Goal: Find specific page/section: Find specific page/section

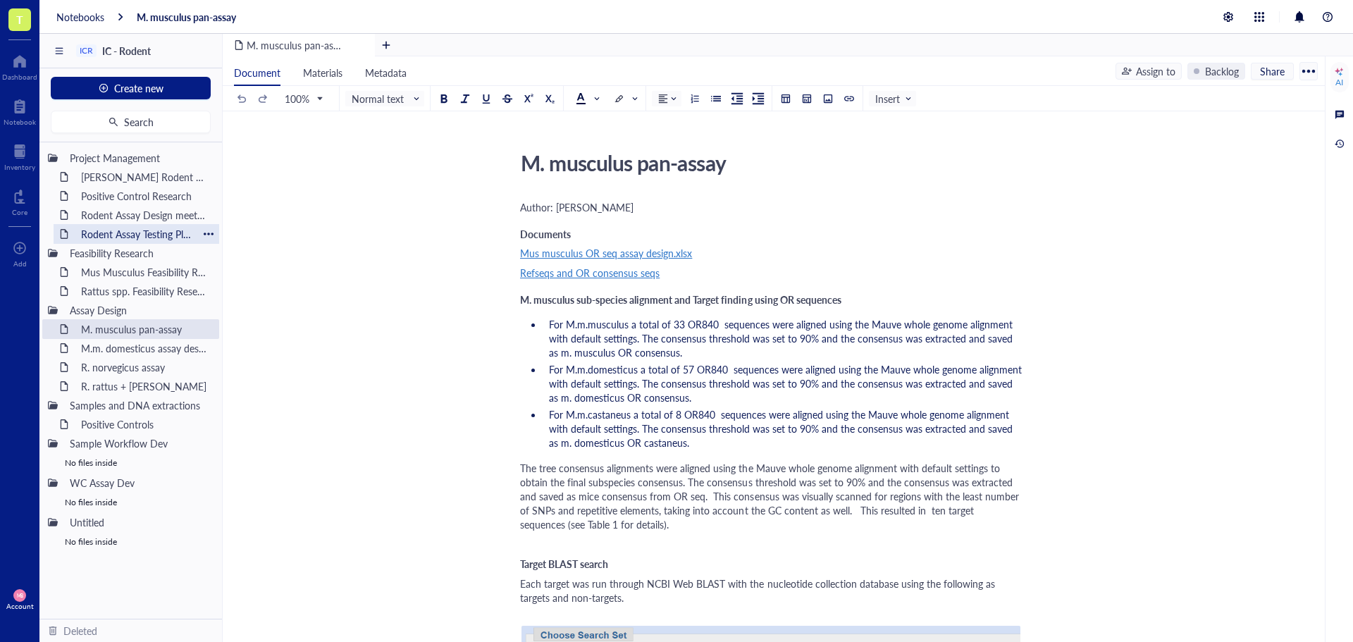
click at [118, 237] on div "Rodent Assay Testing Plan [DATE]" at bounding box center [136, 234] width 123 height 20
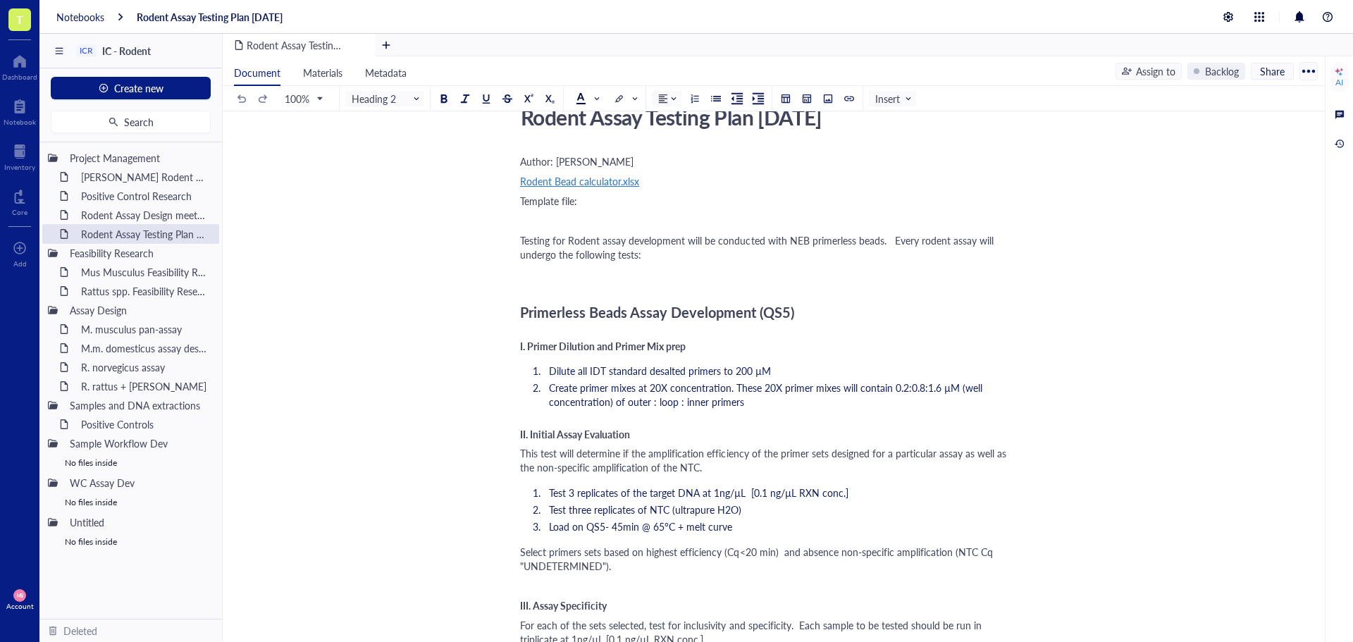
scroll to position [70, 0]
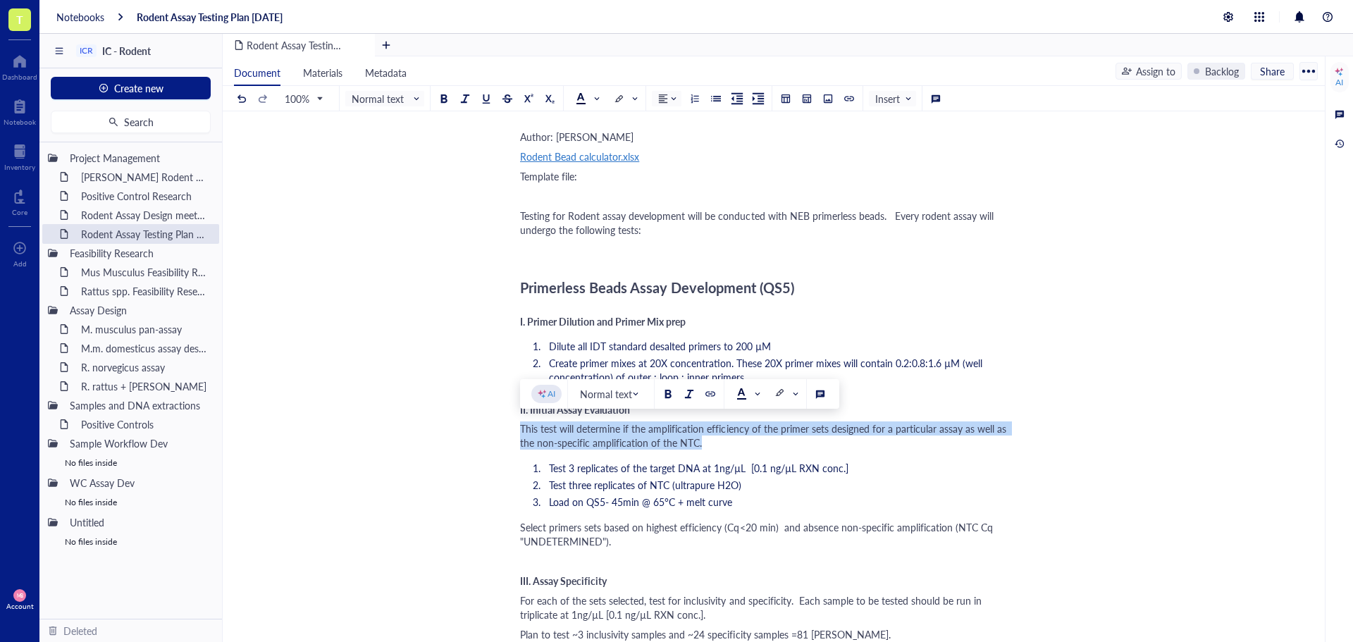
drag, startPoint x: 523, startPoint y: 428, endPoint x: 684, endPoint y: 442, distance: 162.0
click at [684, 442] on div "This test will determine if the amplification efficiency of the primer sets des…" at bounding box center [771, 435] width 502 height 28
copy span "This test will determine if the amplification efficiency of the primer sets des…"
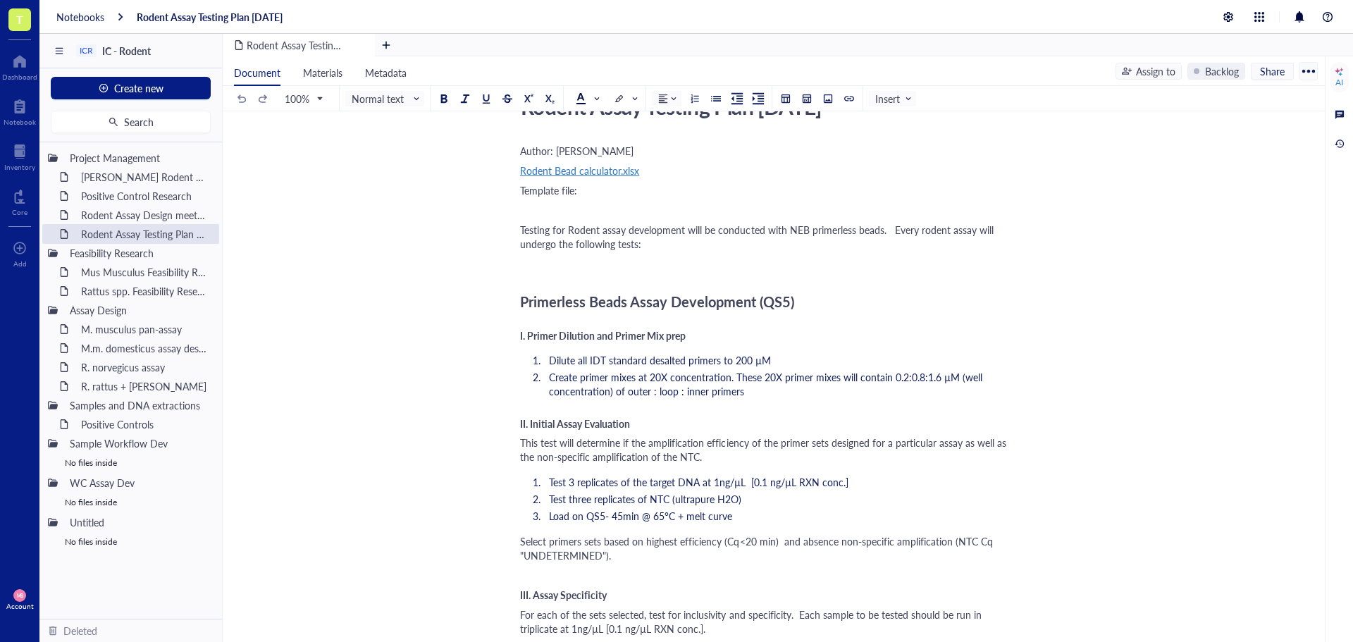
scroll to position [141, 0]
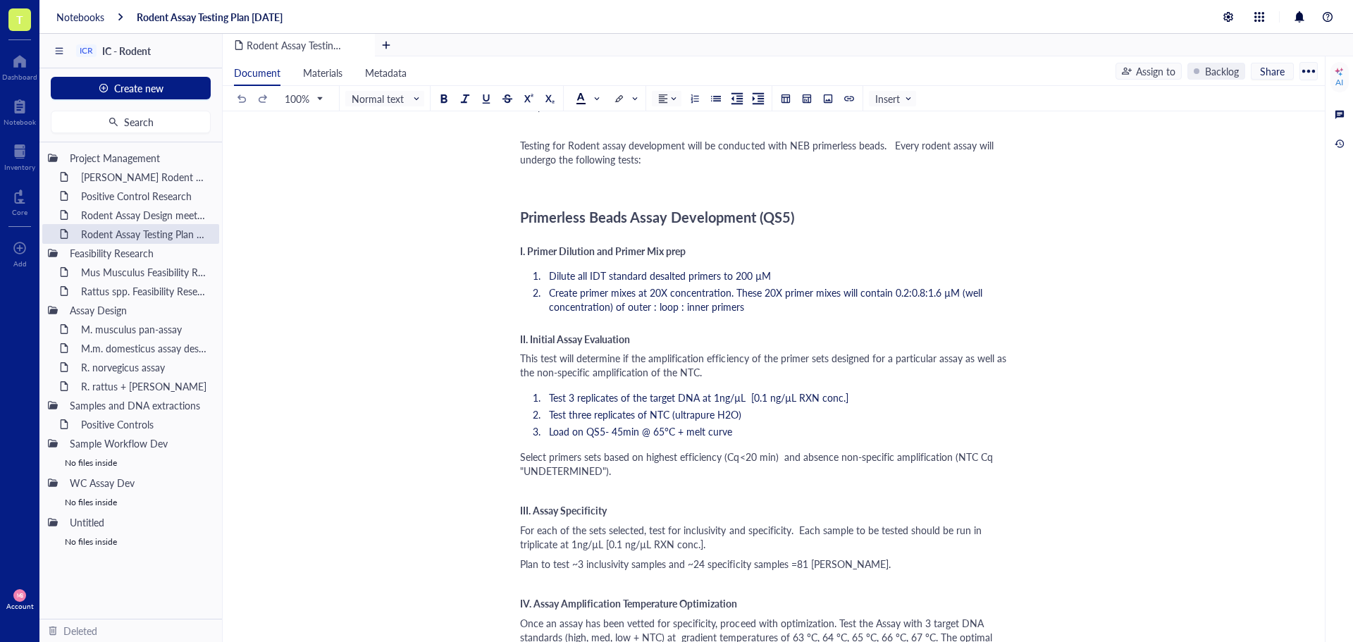
click at [630, 357] on span "This test will determine if the amplification efficiency of the primer sets des…" at bounding box center [764, 365] width 489 height 28
click at [749, 377] on div "This test will determine the amplification efficiency of the primer sets design…" at bounding box center [771, 365] width 502 height 28
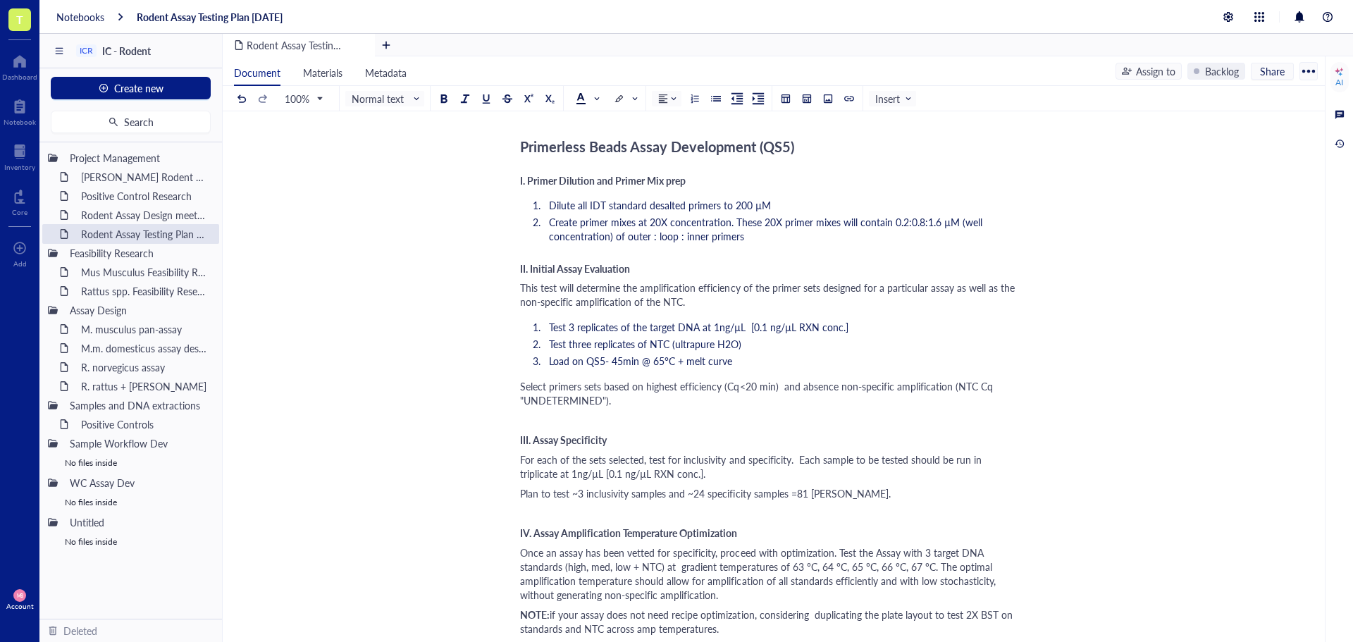
scroll to position [282, 0]
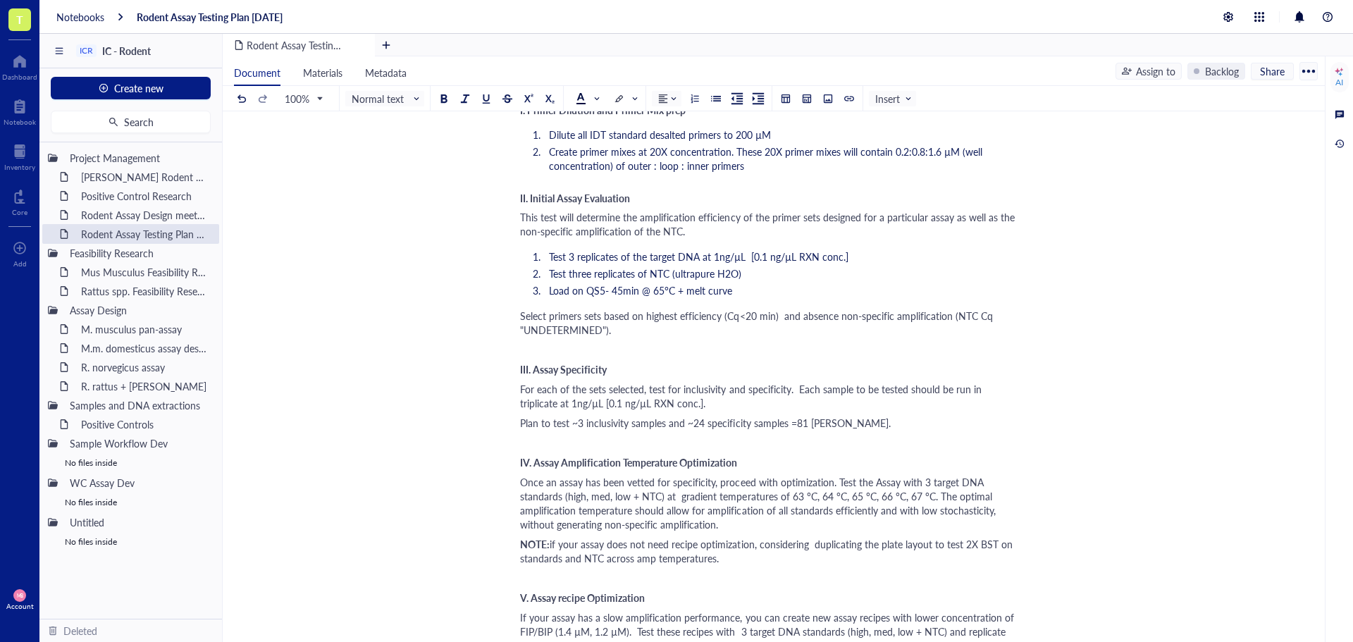
click at [641, 390] on span "For each of the sets selected, test for inclusivity and specificity. Each sampl…" at bounding box center [752, 396] width 464 height 28
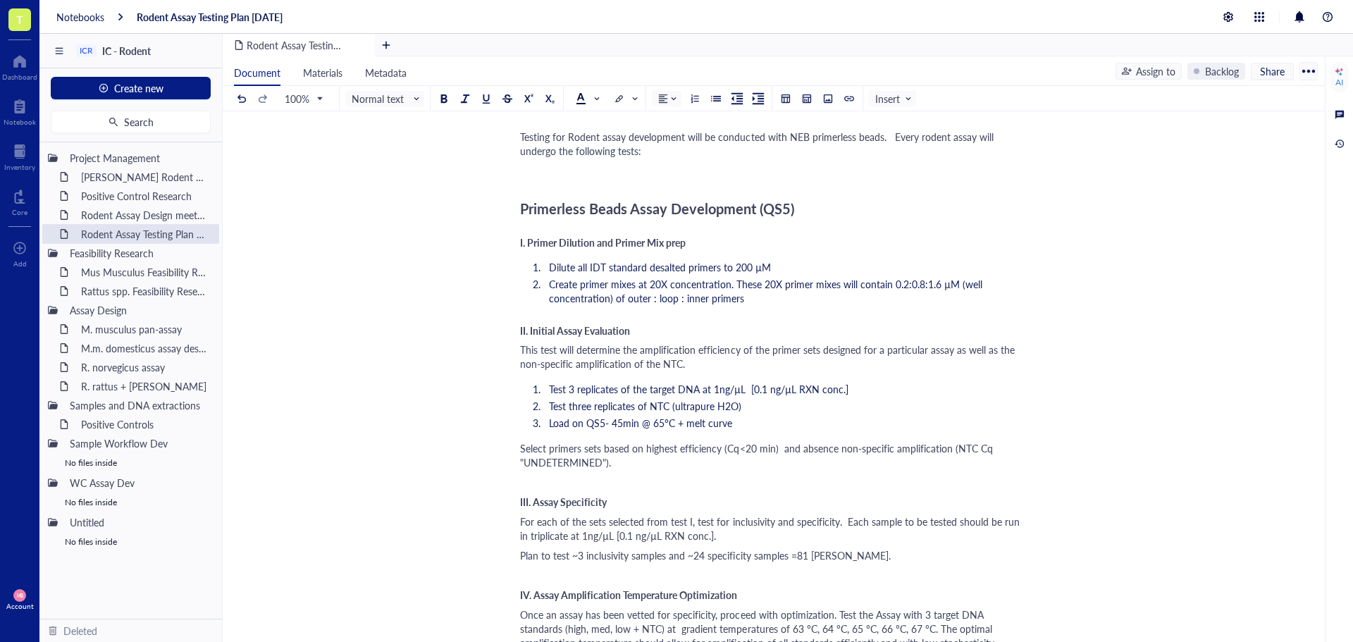
scroll to position [141, 0]
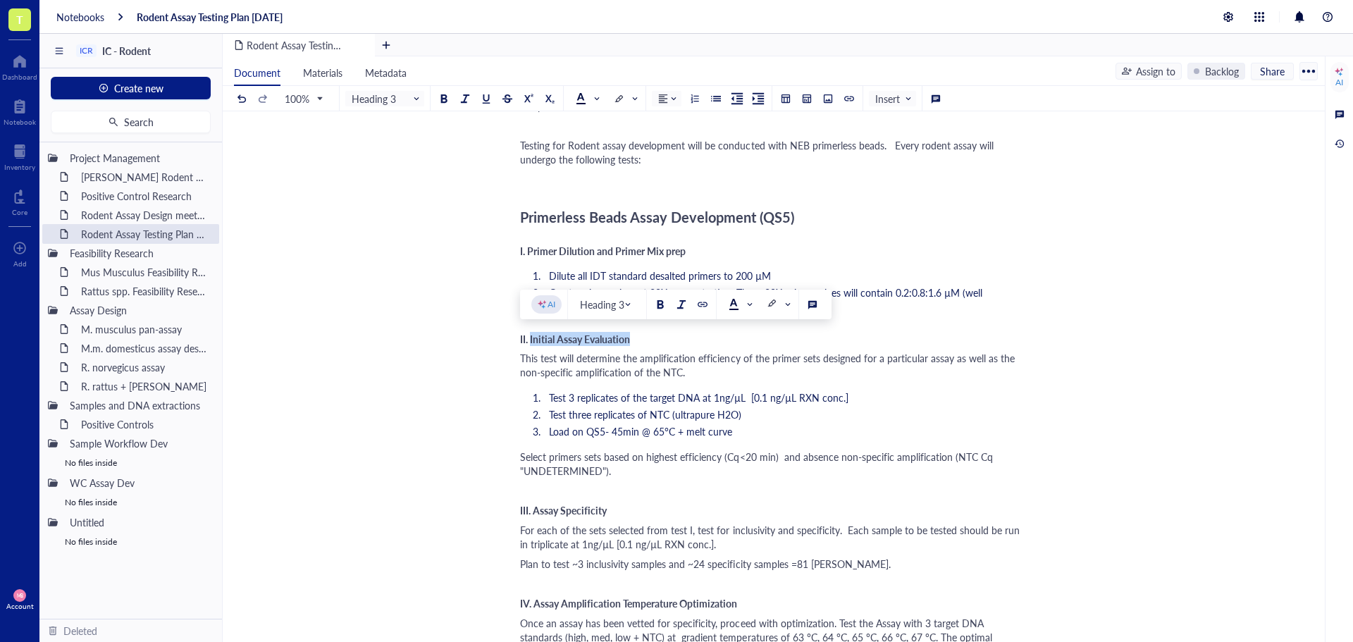
drag, startPoint x: 531, startPoint y: 340, endPoint x: 629, endPoint y: 338, distance: 98.7
click at [629, 338] on span "II. Initial Assay Evaluation" at bounding box center [575, 339] width 110 height 14
copy span "Initial Assay Evaluation"
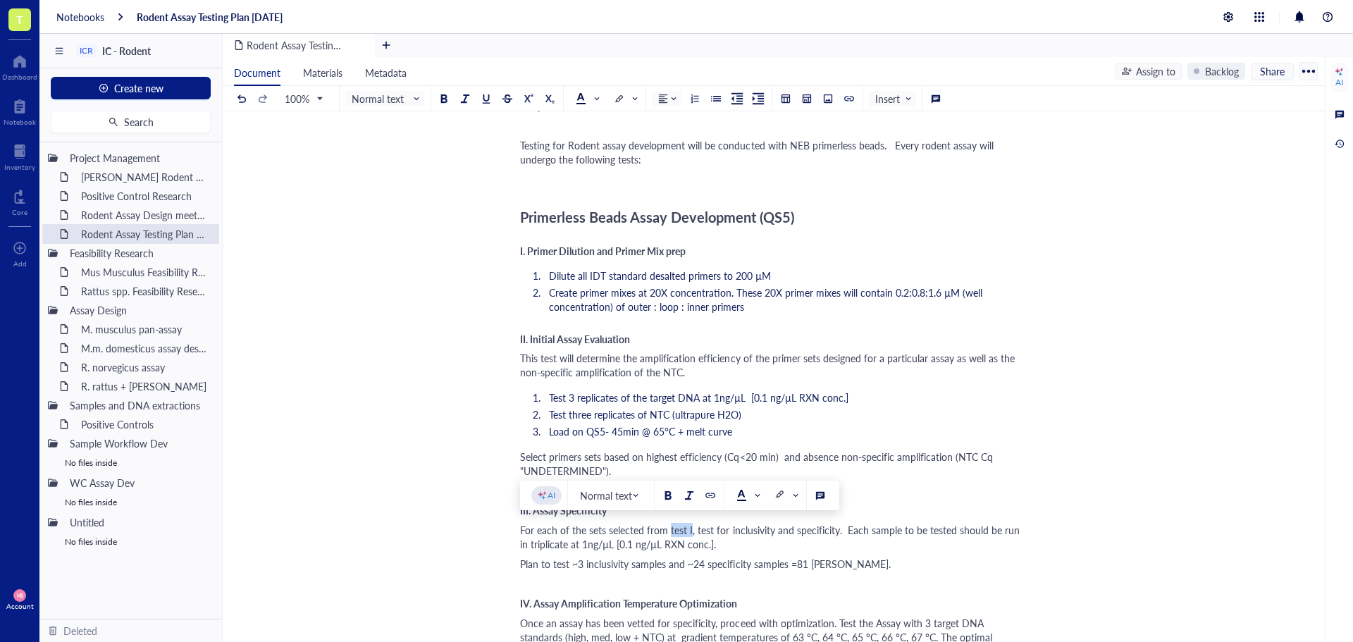
drag, startPoint x: 690, startPoint y: 531, endPoint x: 669, endPoint y: 533, distance: 20.5
click at [669, 533] on span "For each of the sets selected from test I, test for inclusivity and specificity…" at bounding box center [771, 537] width 502 height 28
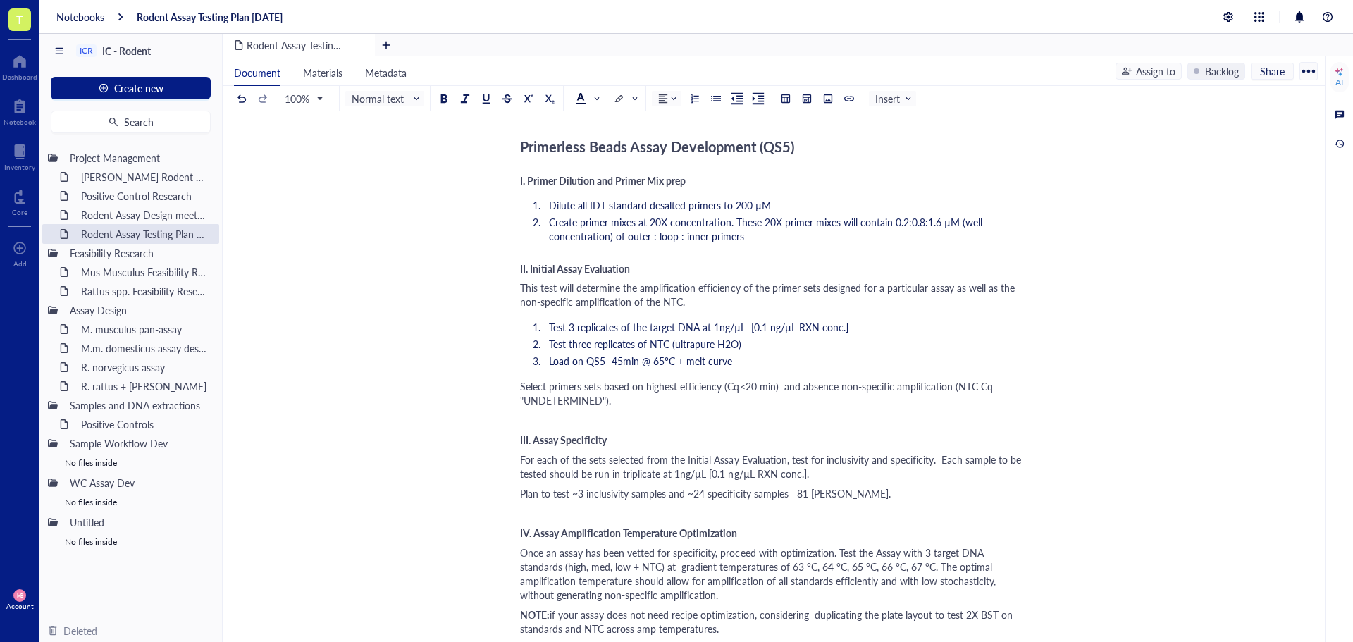
scroll to position [282, 0]
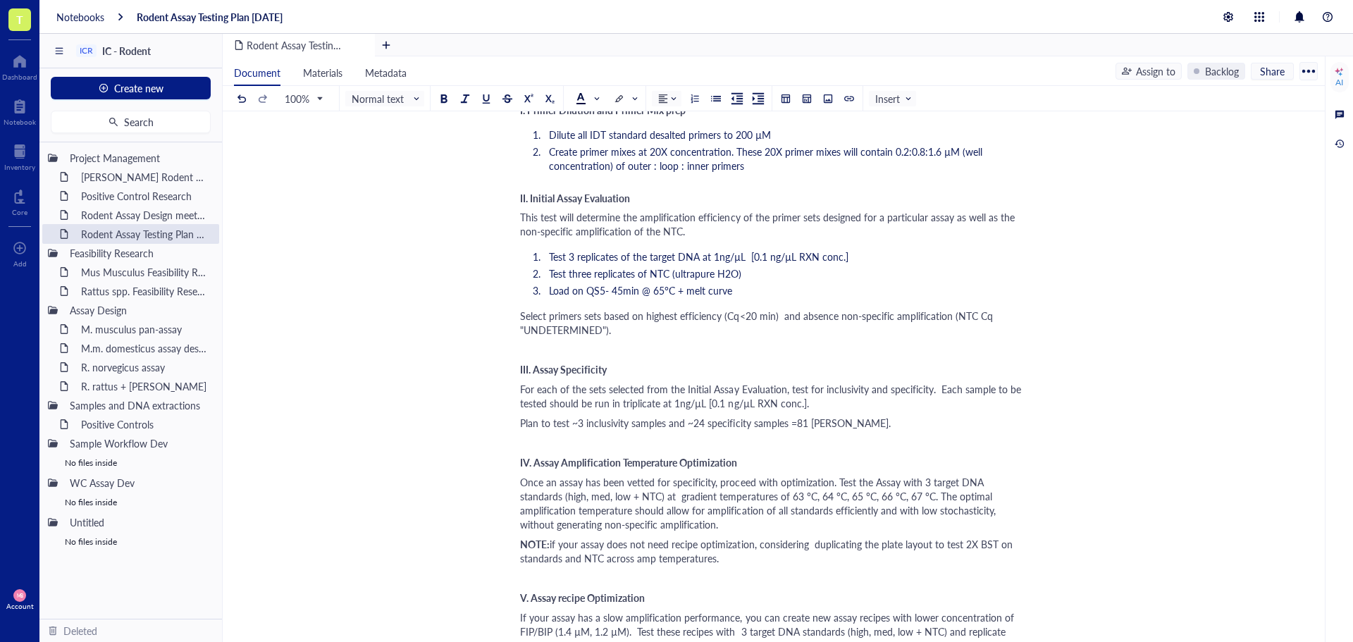
drag, startPoint x: 785, startPoint y: 425, endPoint x: 813, endPoint y: 433, distance: 29.2
click at [785, 425] on span "Plan to test ~3 inclusivity samples and ~24 specificity samples =81 [PERSON_NAM…" at bounding box center [705, 423] width 371 height 14
click at [844, 423] on span "Plan to test ~3 inclusivity samples and ~24 specificity samples+ 3 NTC =81 [PER…" at bounding box center [723, 423] width 407 height 14
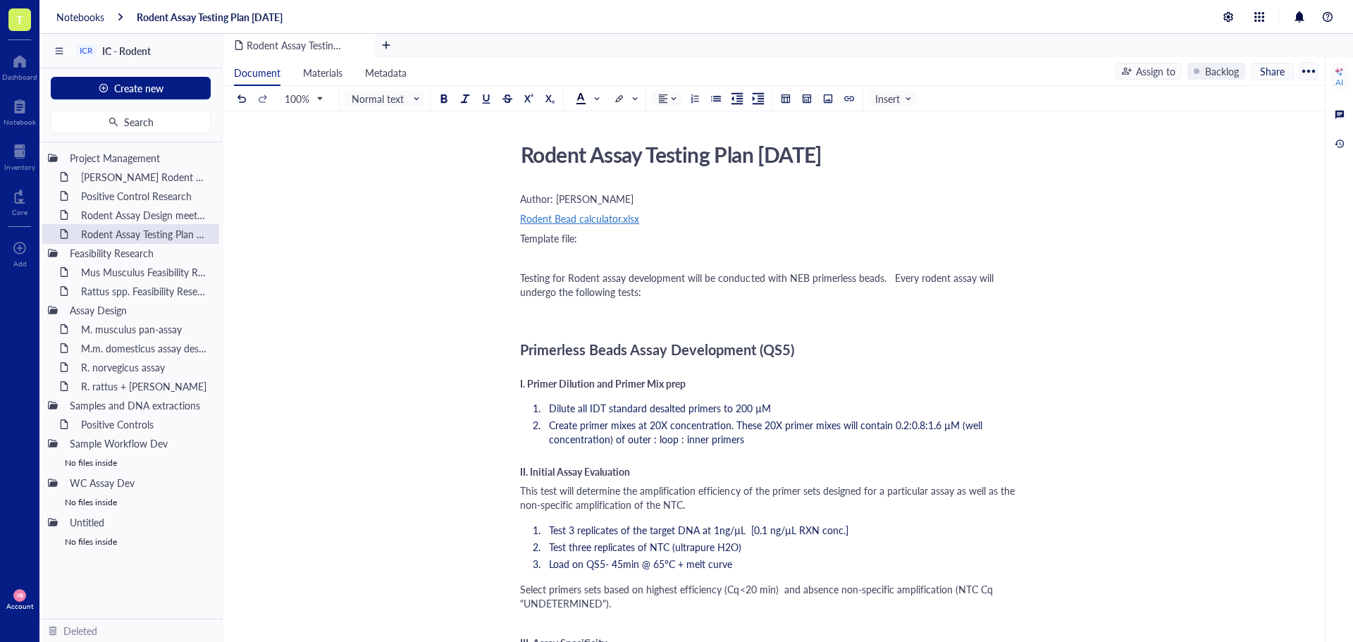
scroll to position [0, 0]
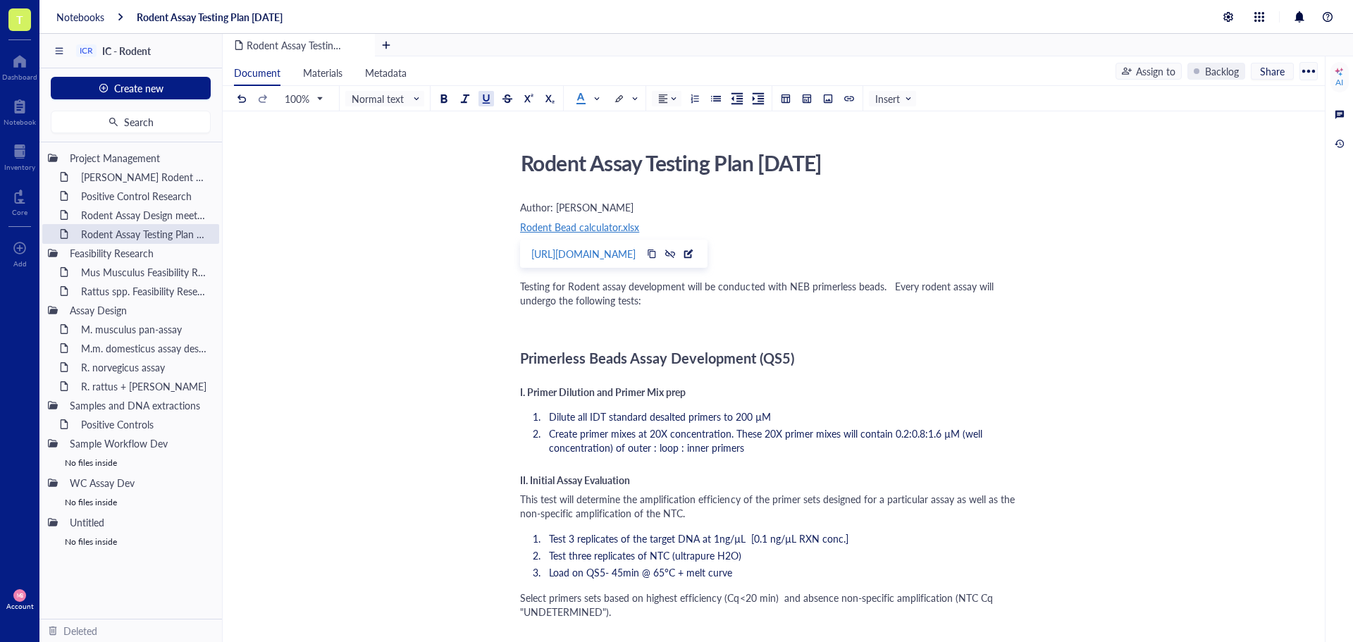
click at [592, 229] on span "Rodent Bead calculator.xlsx" at bounding box center [579, 227] width 119 height 14
click at [618, 255] on div "[URL][DOMAIN_NAME]" at bounding box center [583, 254] width 104 height 18
click at [714, 318] on div "﻿" at bounding box center [771, 320] width 502 height 14
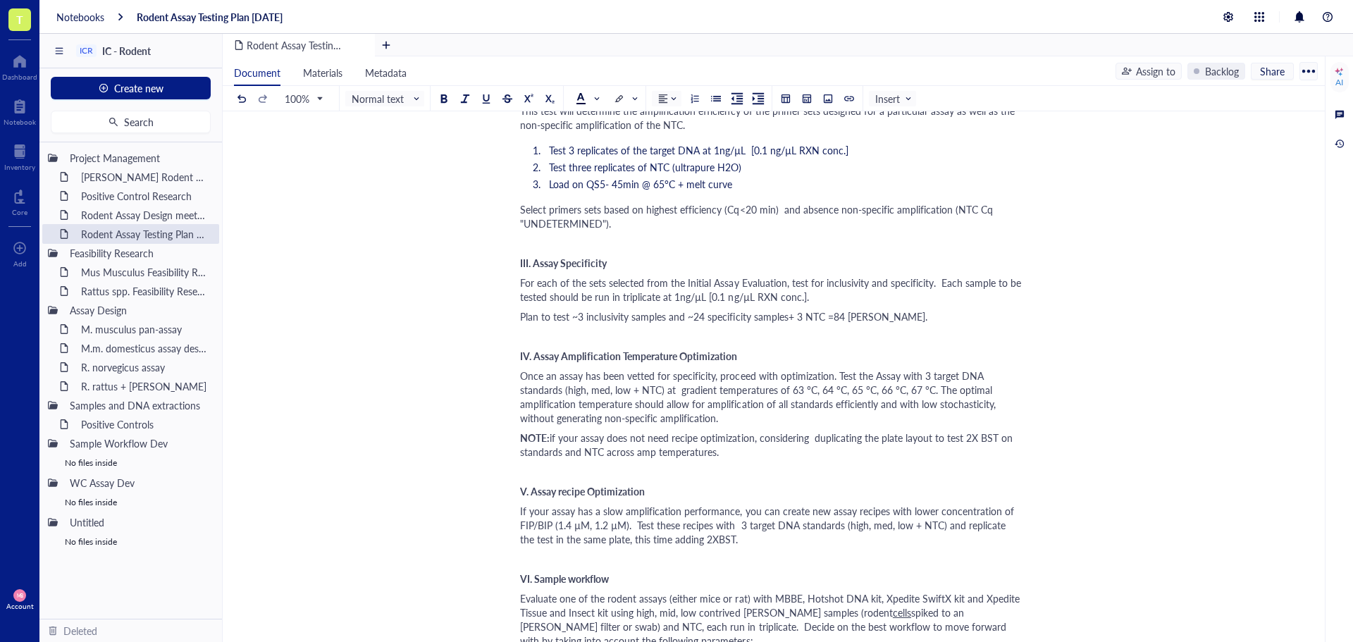
scroll to position [352, 0]
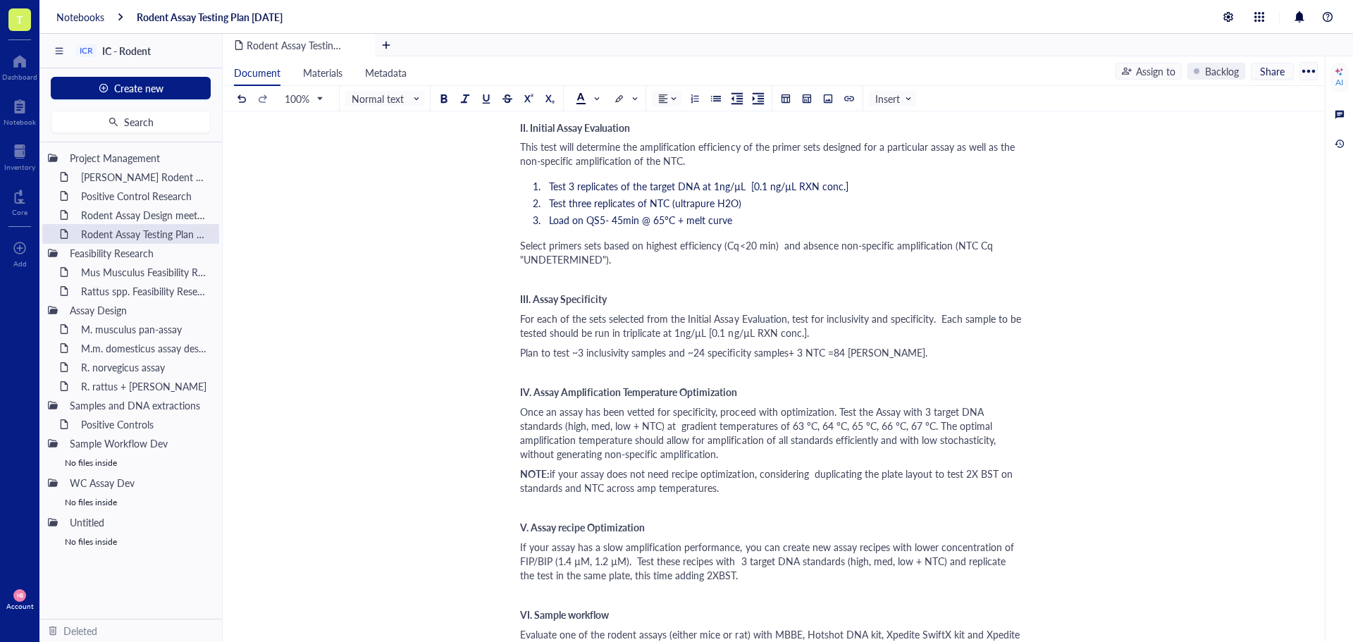
click at [814, 295] on div "III. Assay Specificity" at bounding box center [771, 299] width 502 height 14
click at [556, 371] on div "﻿" at bounding box center [771, 372] width 502 height 14
click at [556, 371] on span "If none of your assays are specific, consider primer redesign" at bounding box center [649, 372] width 259 height 14
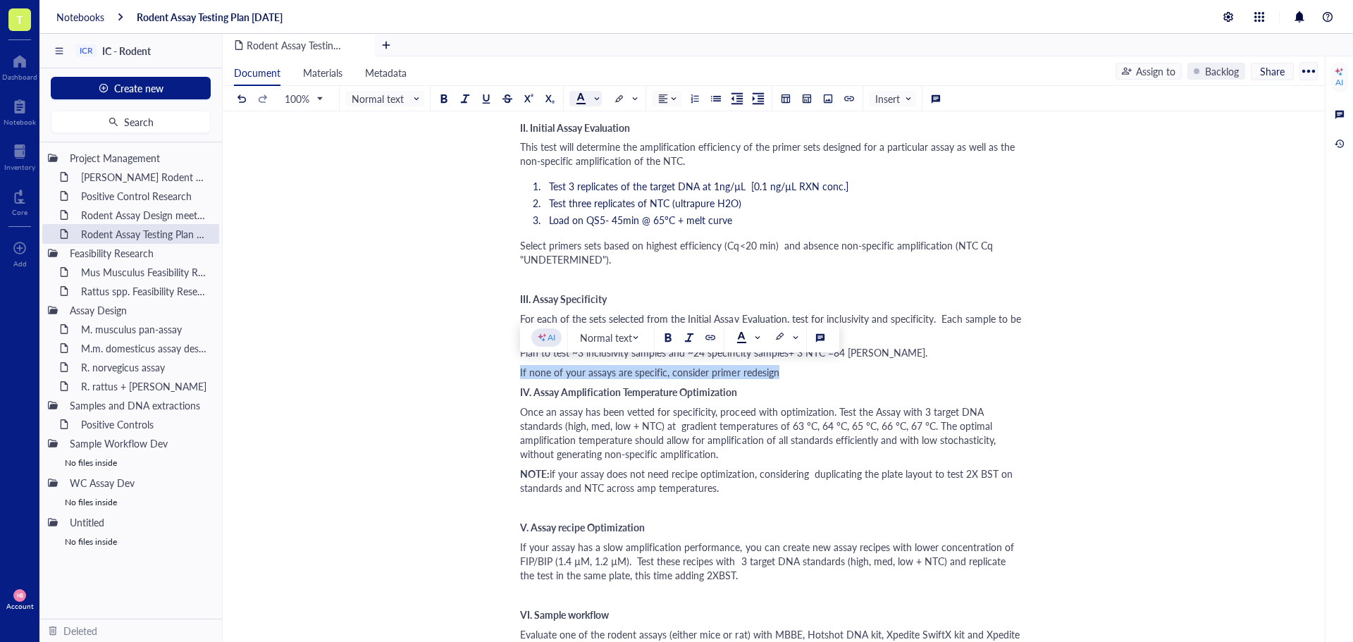
click at [592, 100] on span at bounding box center [587, 98] width 23 height 11
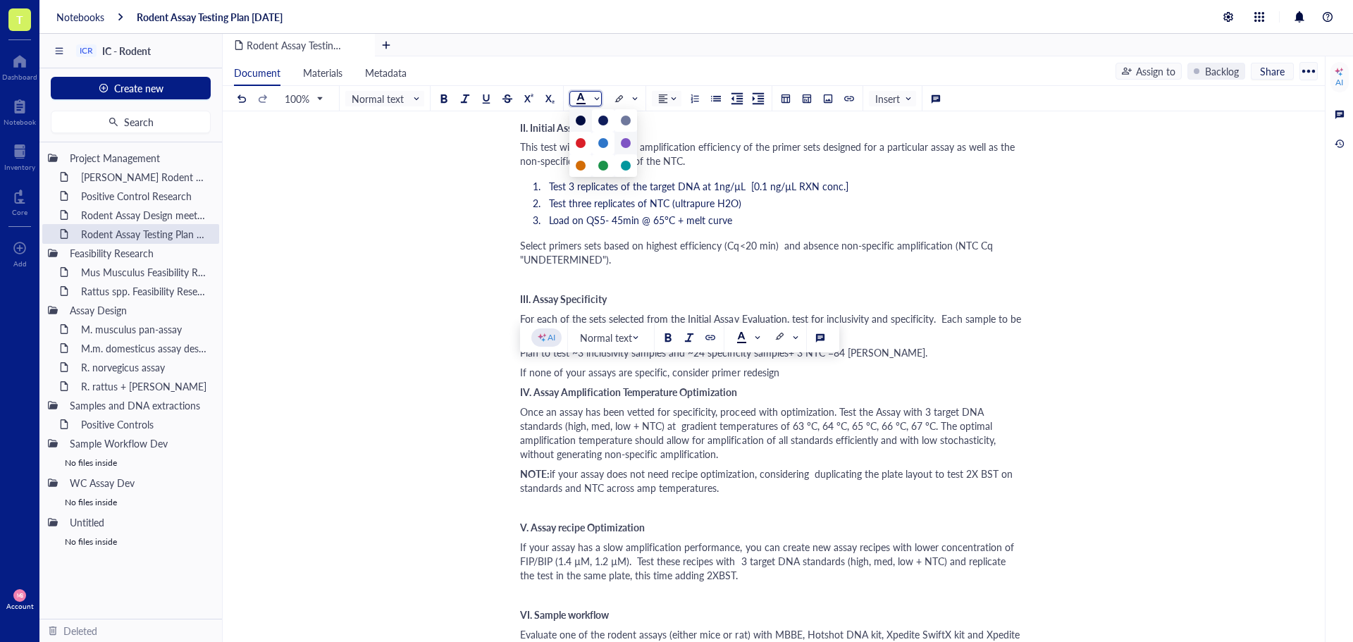
click at [621, 142] on div at bounding box center [626, 143] width 10 height 10
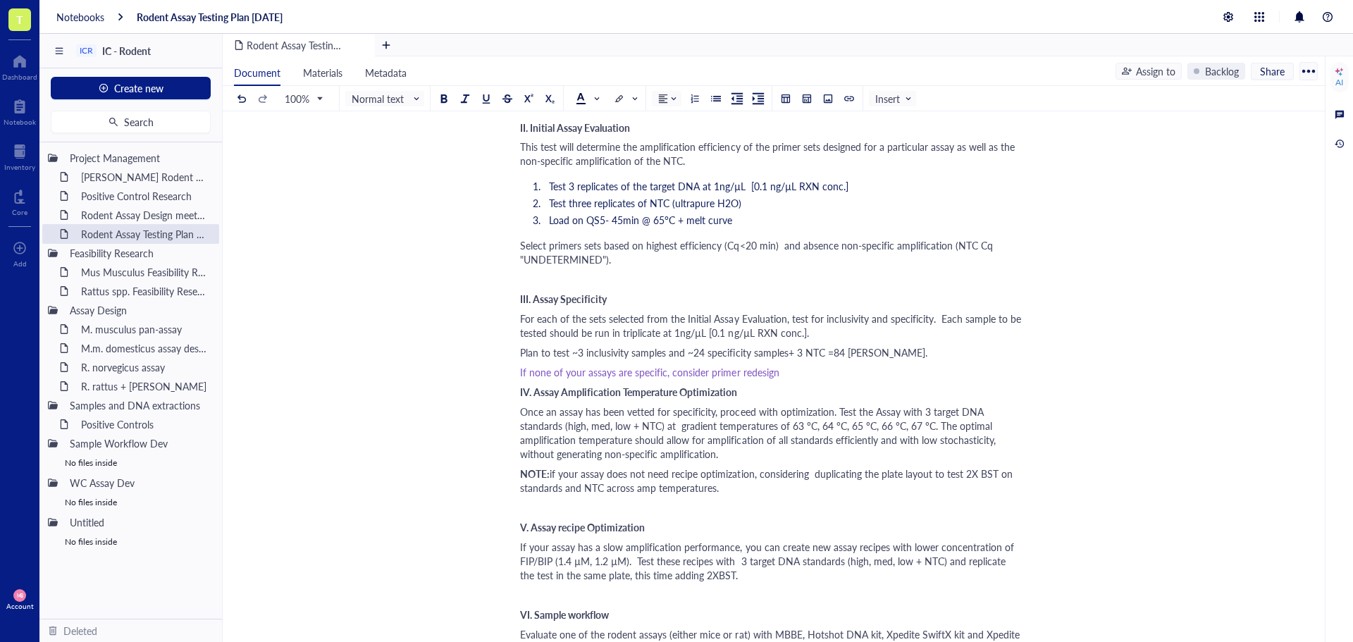
click at [803, 407] on span "Once an assay has been vetted for specificity, proceed with optimization. Test …" at bounding box center [759, 432] width 478 height 56
click at [728, 377] on span "If none of your assays are specific, consider primer redesign" at bounding box center [649, 372] width 259 height 14
click at [446, 101] on div at bounding box center [444, 99] width 10 height 10
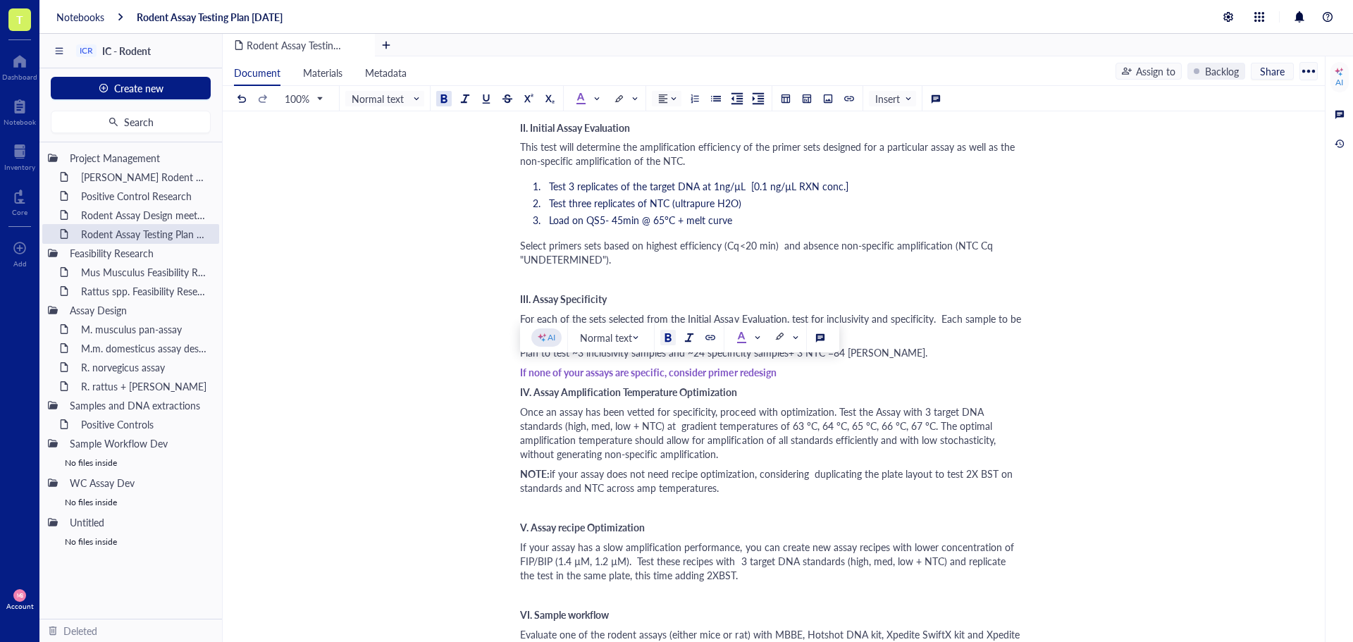
click at [707, 258] on div "Select primers sets based on highest efficiency (Cq<20 min) and absence non-spe…" at bounding box center [771, 252] width 502 height 28
click at [521, 392] on span "IV. Assay Amplification Temperature Optimization" at bounding box center [628, 392] width 217 height 14
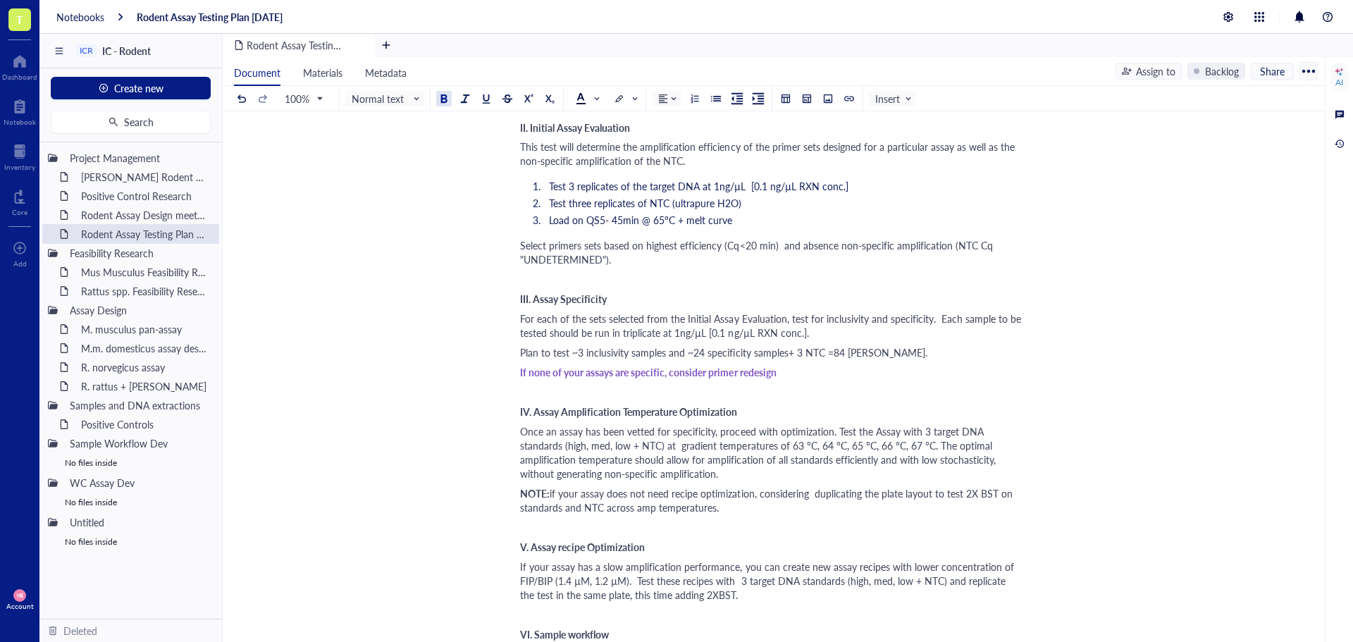
click at [602, 404] on span "IV. Assay Amplification Temperature Optimization" at bounding box center [628, 411] width 217 height 14
click at [798, 376] on div "If none of your assays are specific, consider primer redesign" at bounding box center [771, 372] width 502 height 14
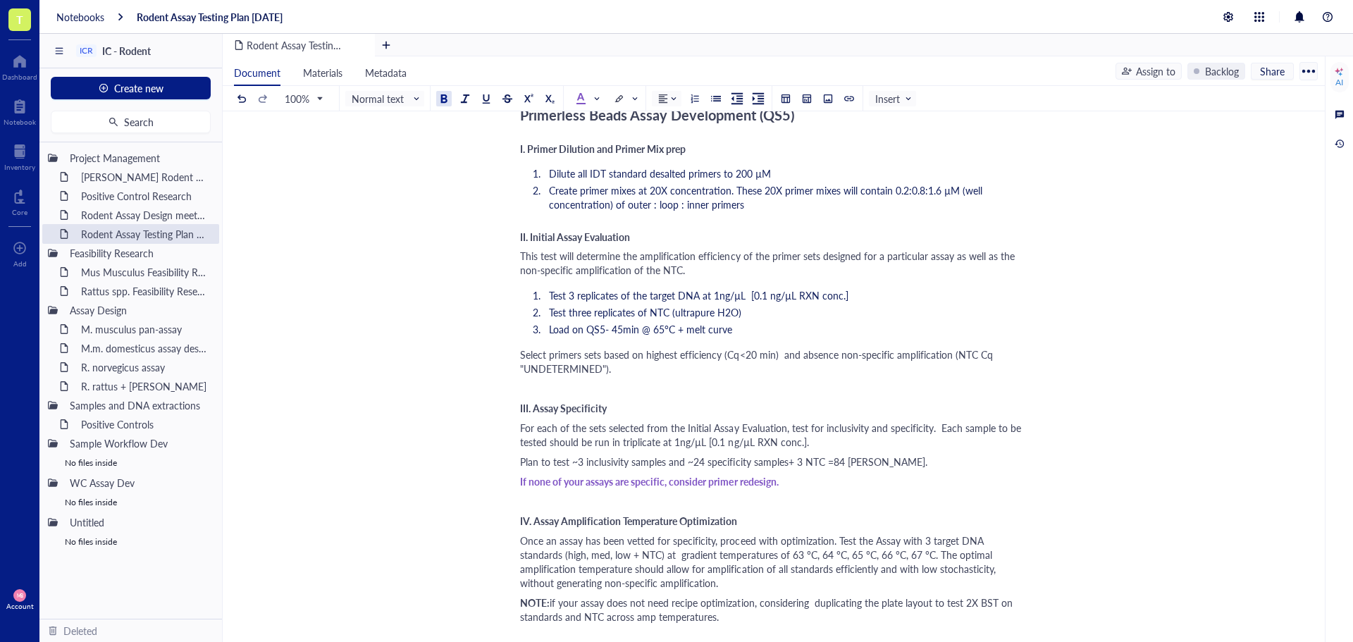
scroll to position [211, 0]
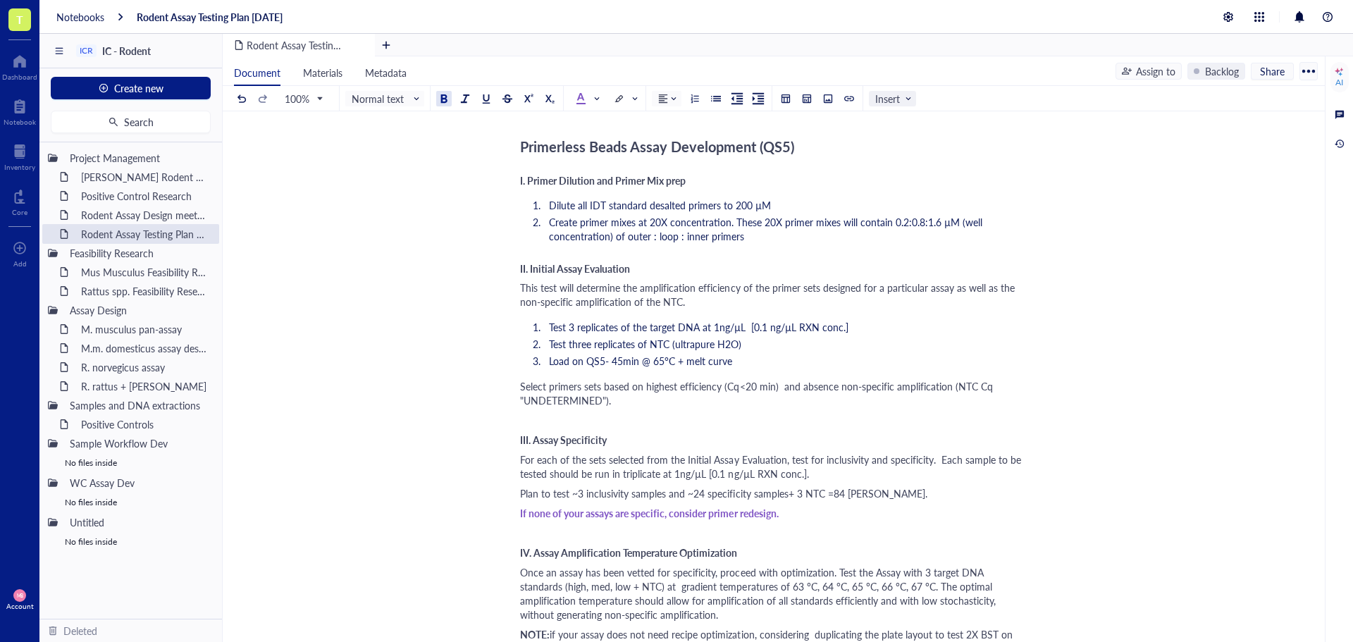
click at [908, 102] on span "Insert" at bounding box center [893, 98] width 37 height 13
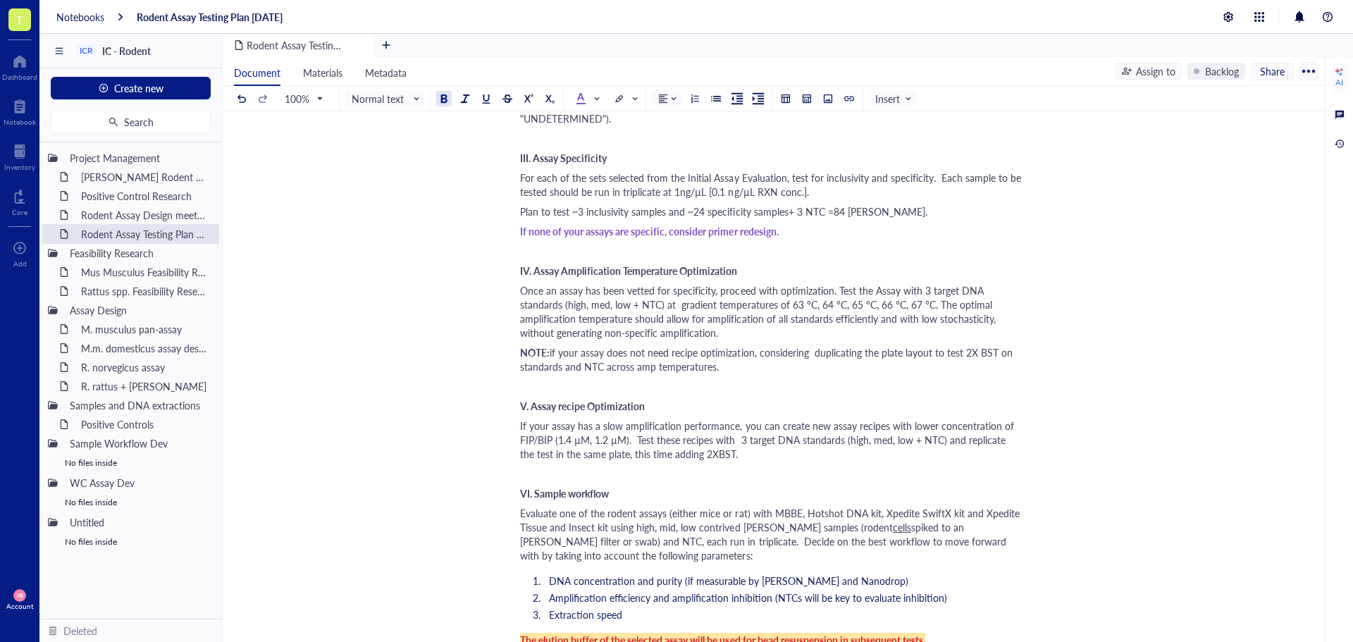
scroll to position [423, 0]
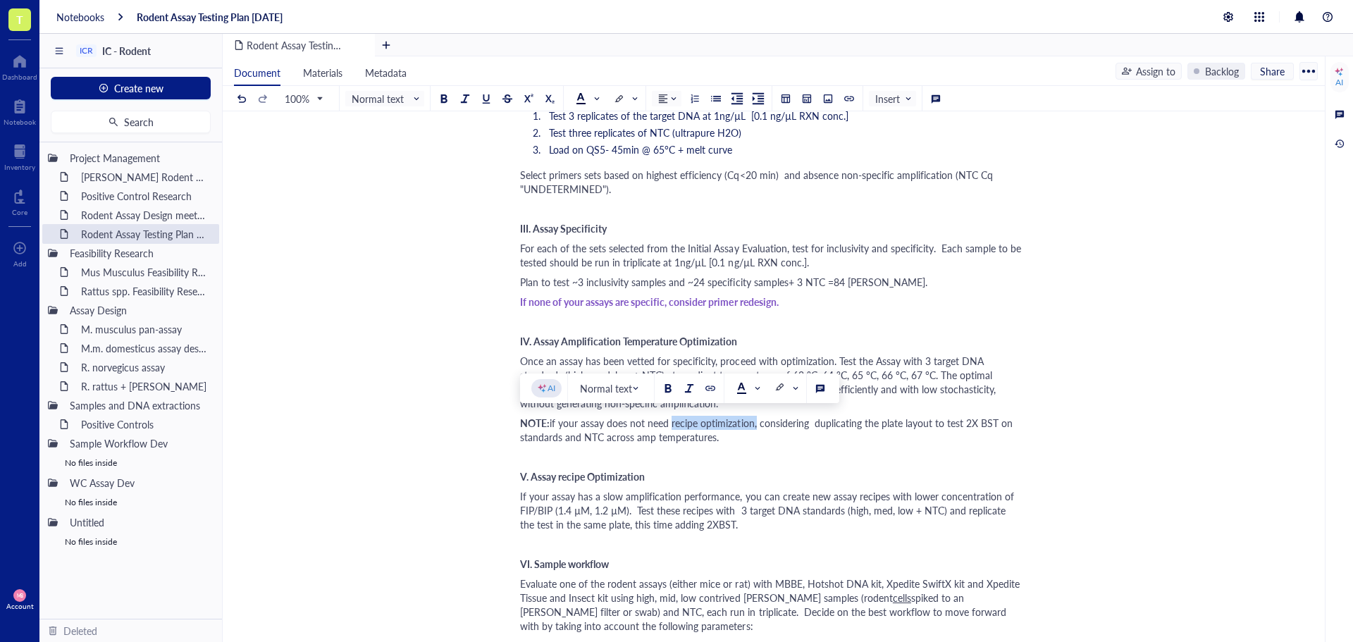
drag, startPoint x: 753, startPoint y: 423, endPoint x: 670, endPoint y: 426, distance: 83.2
click at [670, 426] on span "if your assay does not need recipe optimization, considering duplicating the pl…" at bounding box center [767, 430] width 495 height 28
click at [664, 390] on div at bounding box center [668, 388] width 10 height 10
click at [758, 450] on div "﻿" at bounding box center [771, 457] width 502 height 14
drag, startPoint x: 607, startPoint y: 423, endPoint x: 670, endPoint y: 422, distance: 62.7
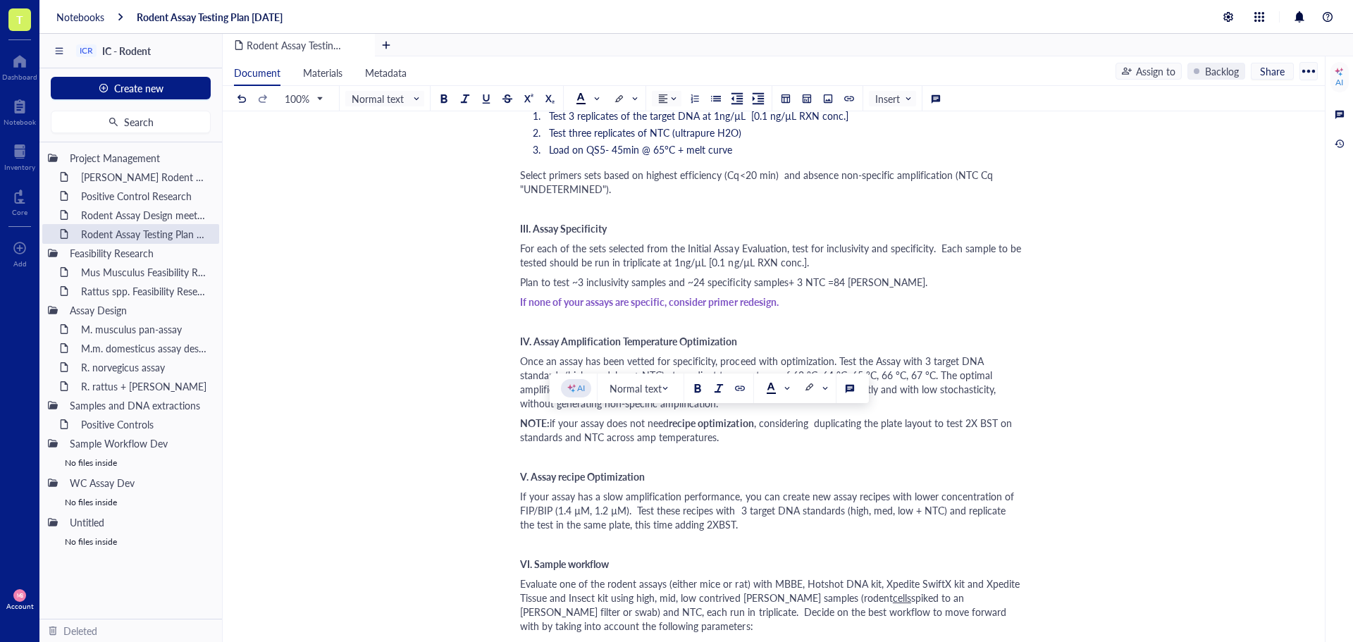
click at [670, 422] on div "NOTE: if your assay does not need recipe optimization , considering duplicating…" at bounding box center [771, 430] width 502 height 28
click at [693, 390] on div at bounding box center [698, 388] width 10 height 10
click at [739, 433] on div "NOTE: if your assay does not need recipe optimization , considering duplicating…" at bounding box center [771, 430] width 502 height 28
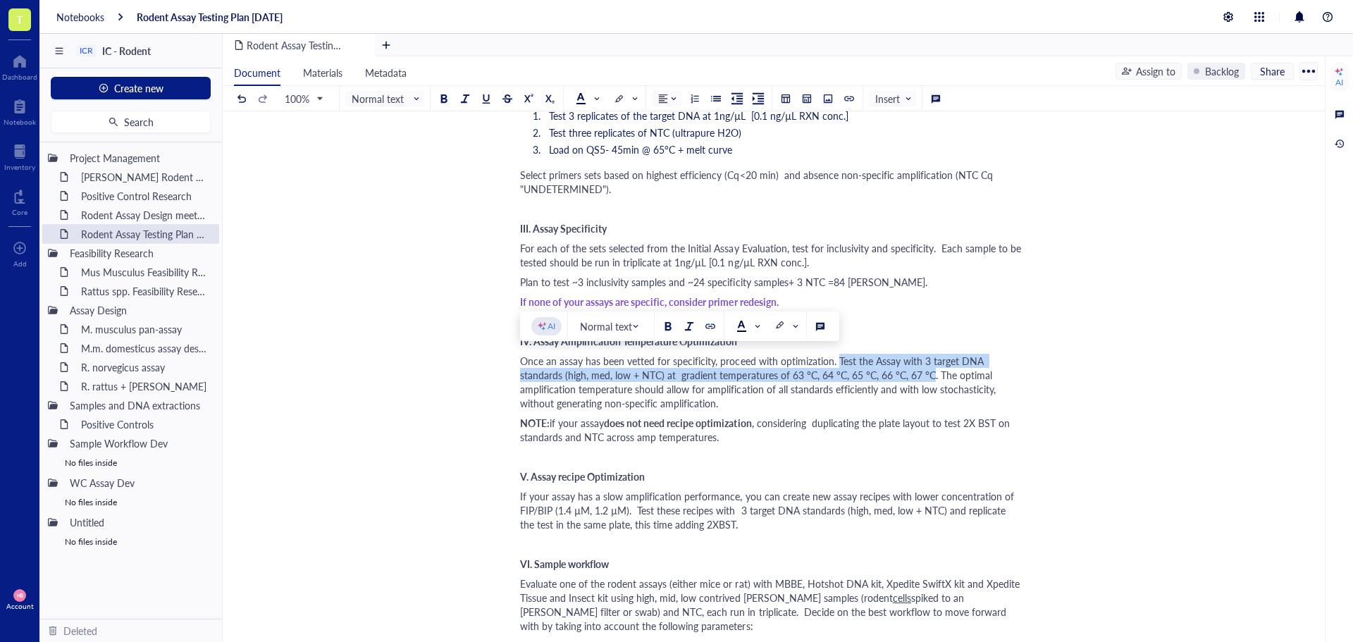
drag, startPoint x: 836, startPoint y: 361, endPoint x: 929, endPoint y: 375, distance: 94.8
click at [929, 375] on span "Once an assay has been vetted for specificity, proceed with optimization. Test …" at bounding box center [759, 382] width 478 height 56
click at [987, 359] on div "Once an assay has been vetted for specificity, proceed with optimization. Test …" at bounding box center [771, 382] width 502 height 56
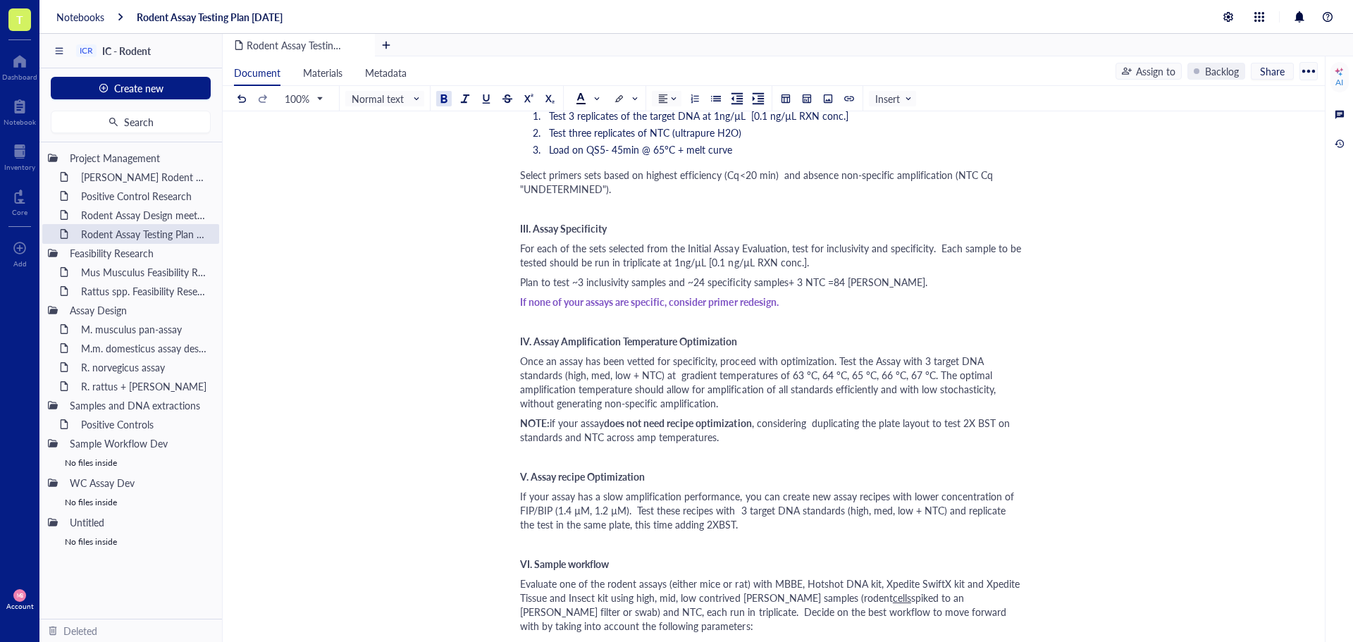
click at [751, 426] on span "does not need recipe optimization" at bounding box center [677, 423] width 147 height 14
click at [772, 470] on div "V. Assay recipe Optimization" at bounding box center [771, 476] width 502 height 14
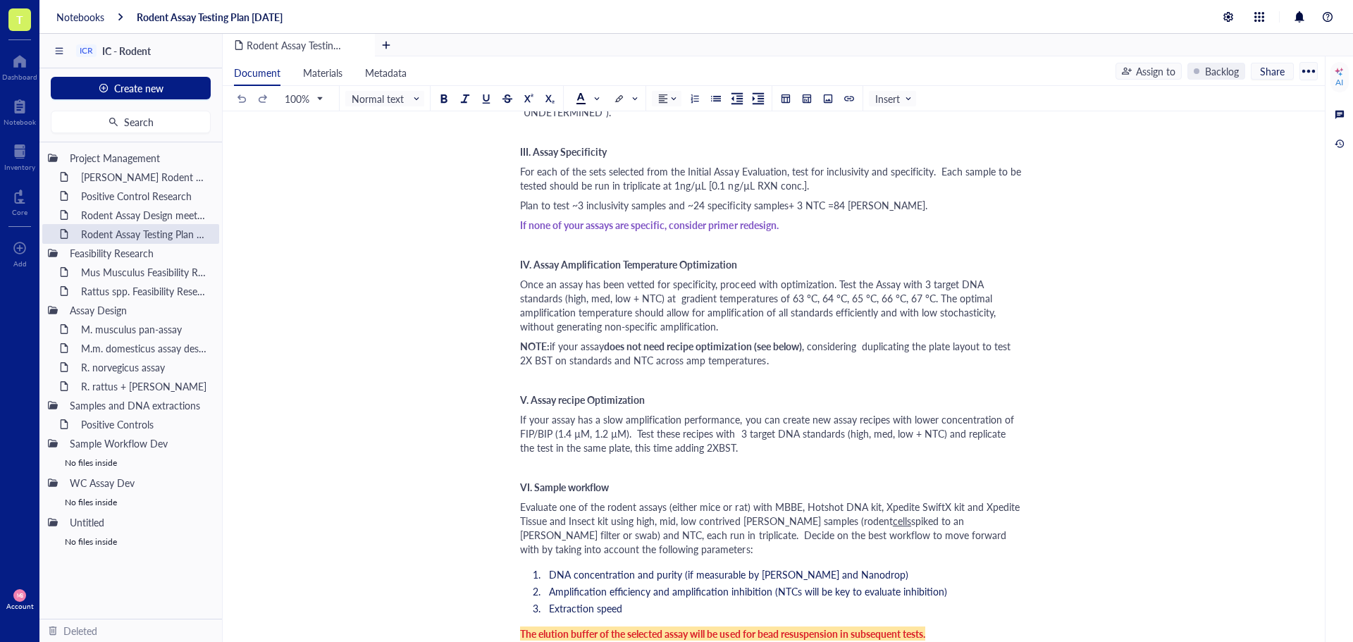
scroll to position [493, 0]
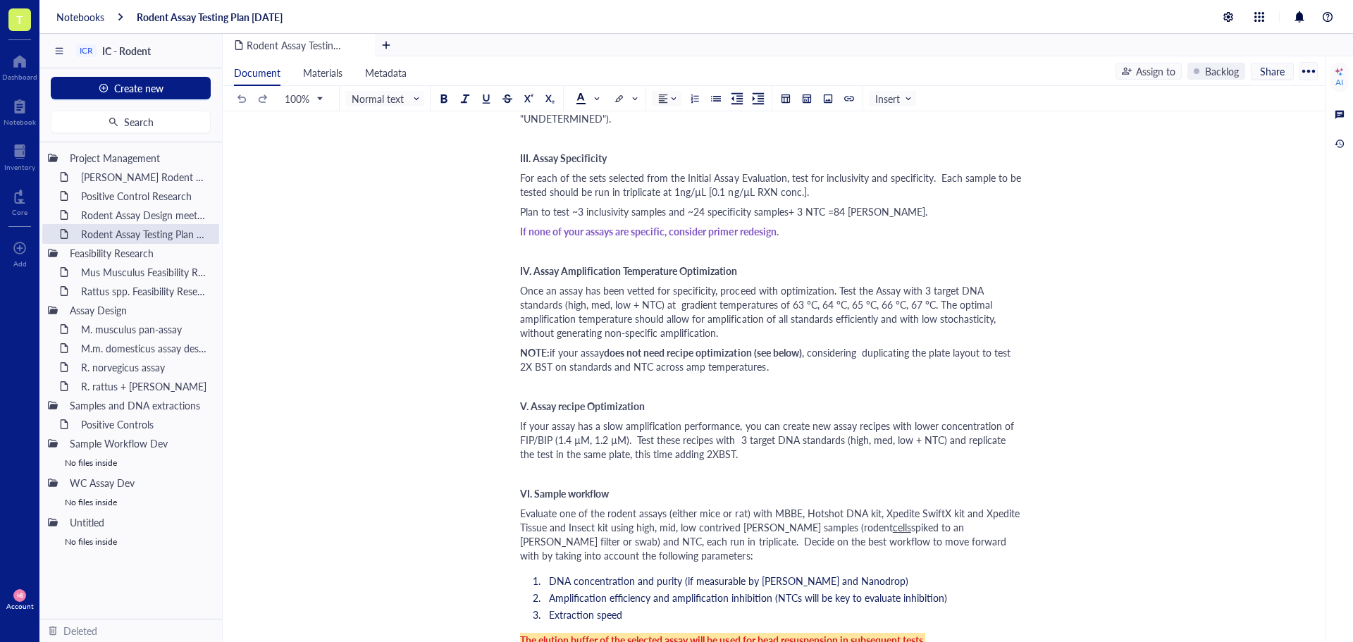
click at [633, 235] on span "If none of your assays are specific, consider primer redesign." at bounding box center [649, 231] width 259 height 14
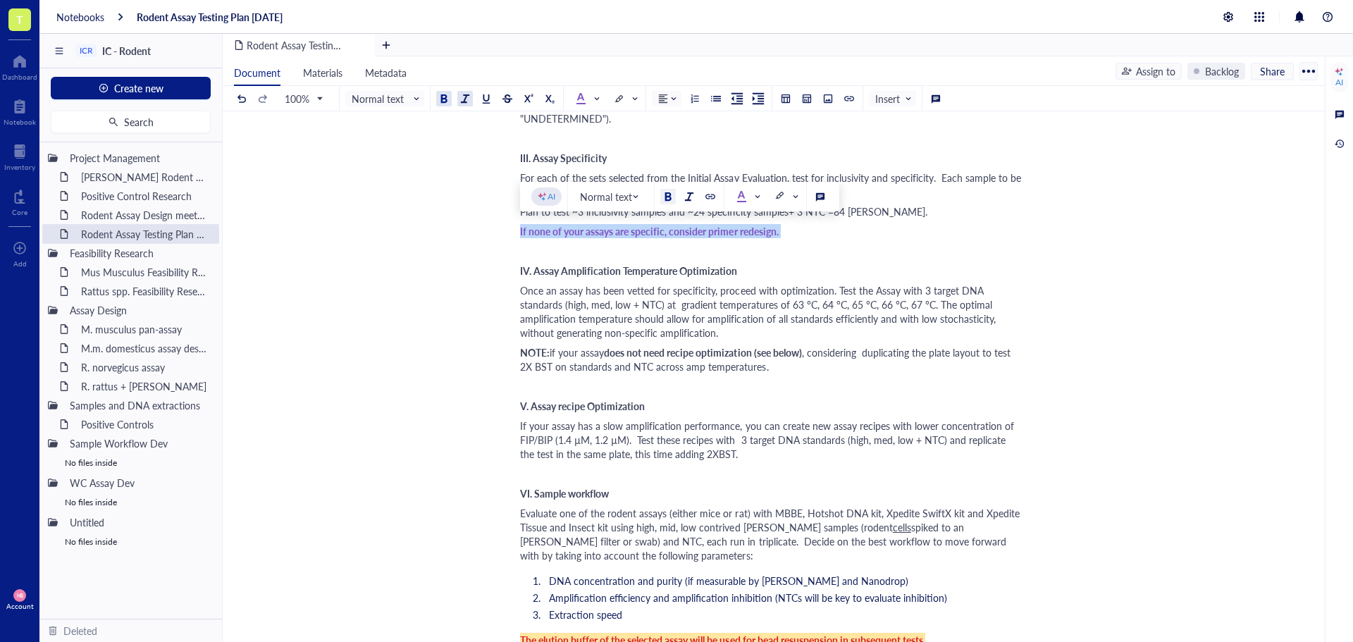
click at [469, 101] on div at bounding box center [465, 99] width 10 height 10
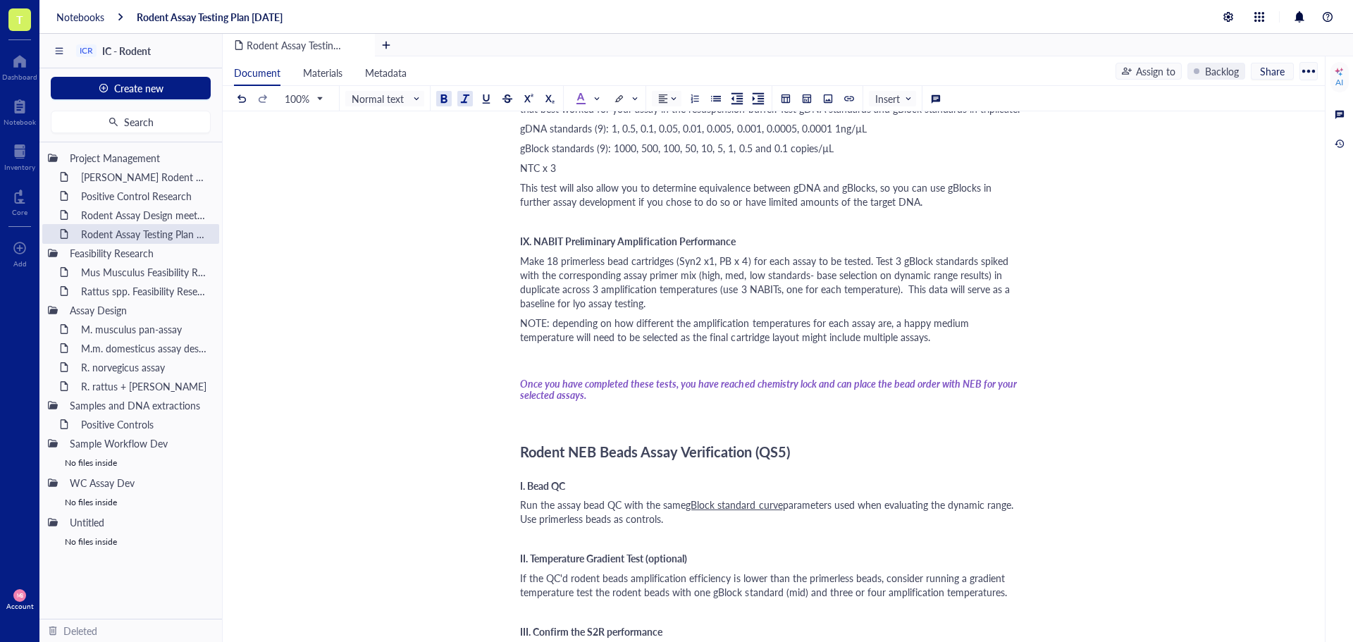
scroll to position [1268, 0]
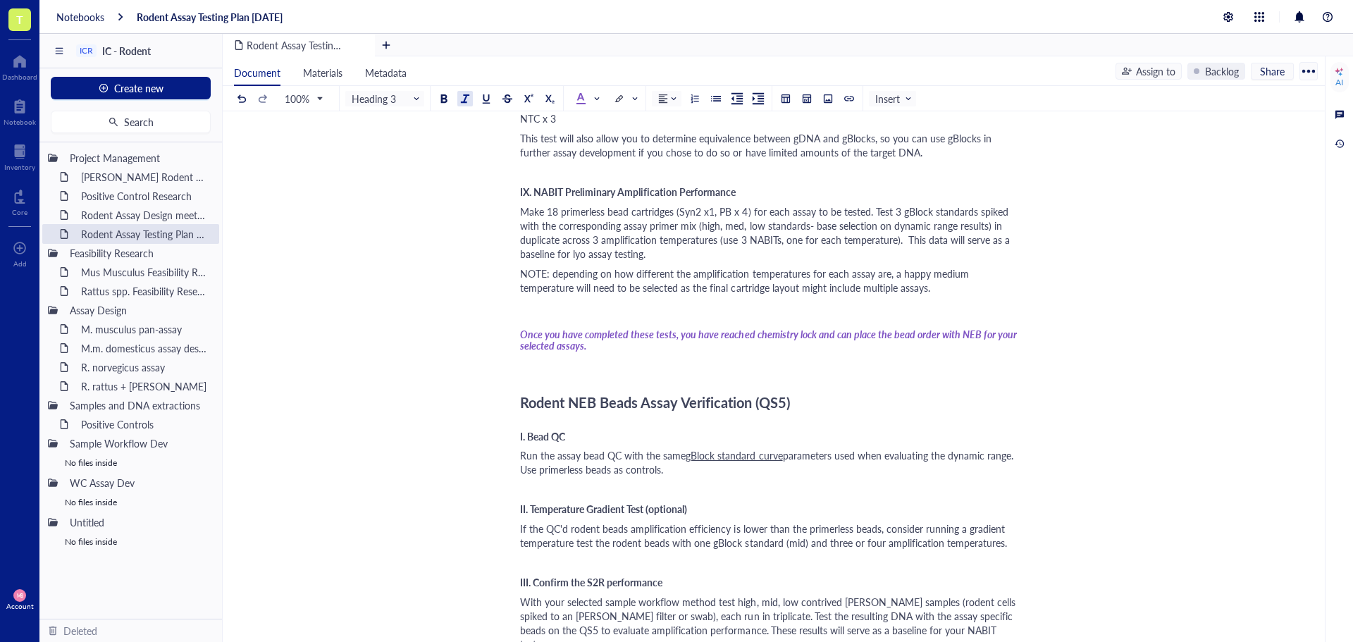
click at [571, 338] on span "Once you have completed these tests, you have reached chemistry lock and can pl…" at bounding box center [769, 340] width 499 height 26
click at [568, 342] on span "Once you have completed these tests, you have reached chemistry lock and can pl…" at bounding box center [769, 340] width 499 height 26
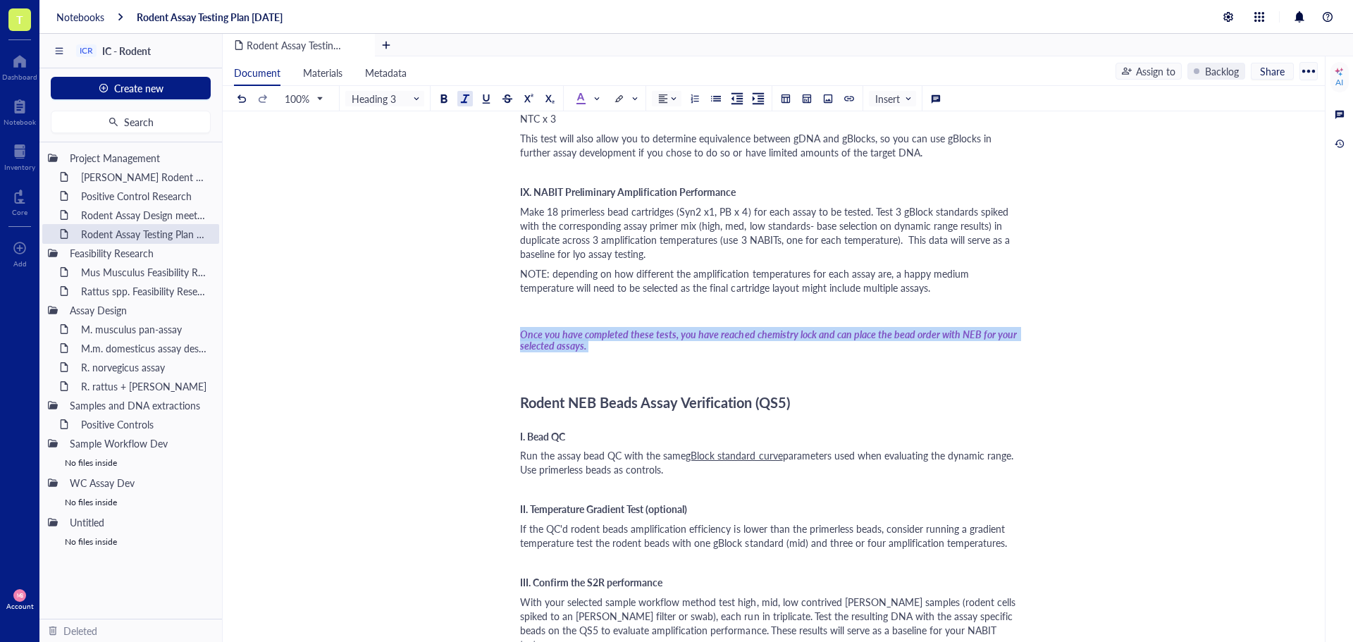
click at [568, 342] on span "Once you have completed these tests, you have reached chemistry lock and can pl…" at bounding box center [769, 340] width 499 height 26
click at [441, 101] on div at bounding box center [444, 99] width 10 height 10
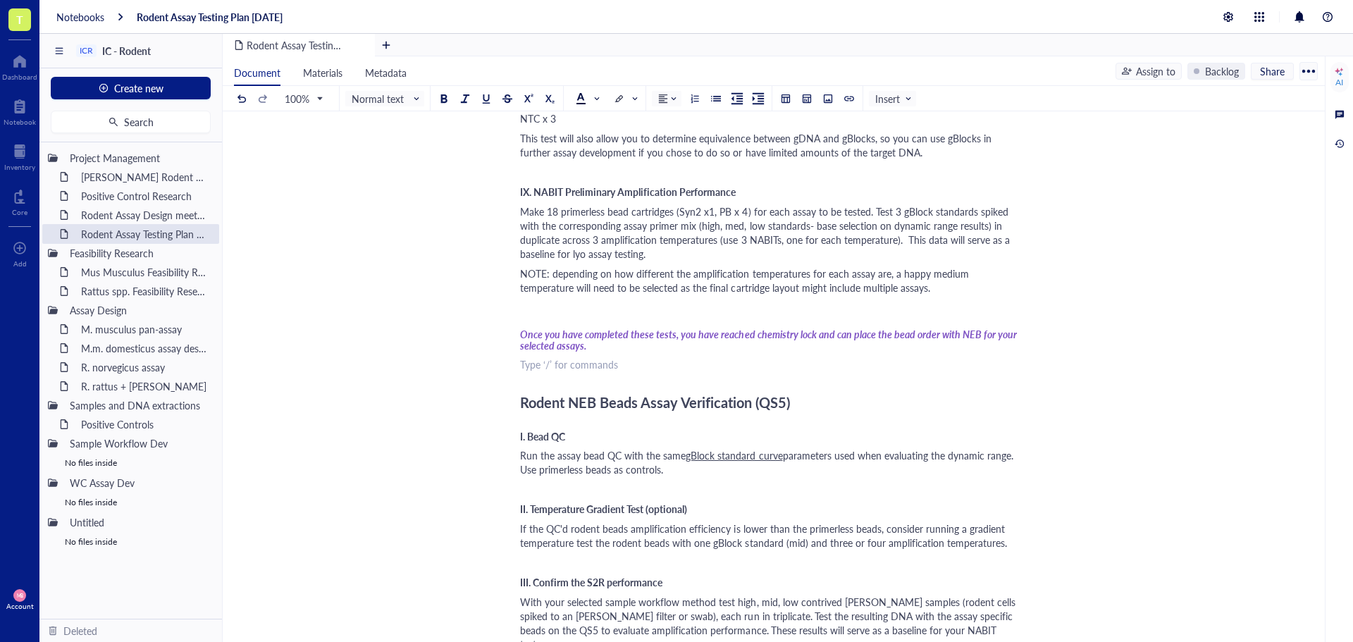
click at [718, 364] on div "﻿ Type ‘/’ for commands" at bounding box center [771, 364] width 502 height 14
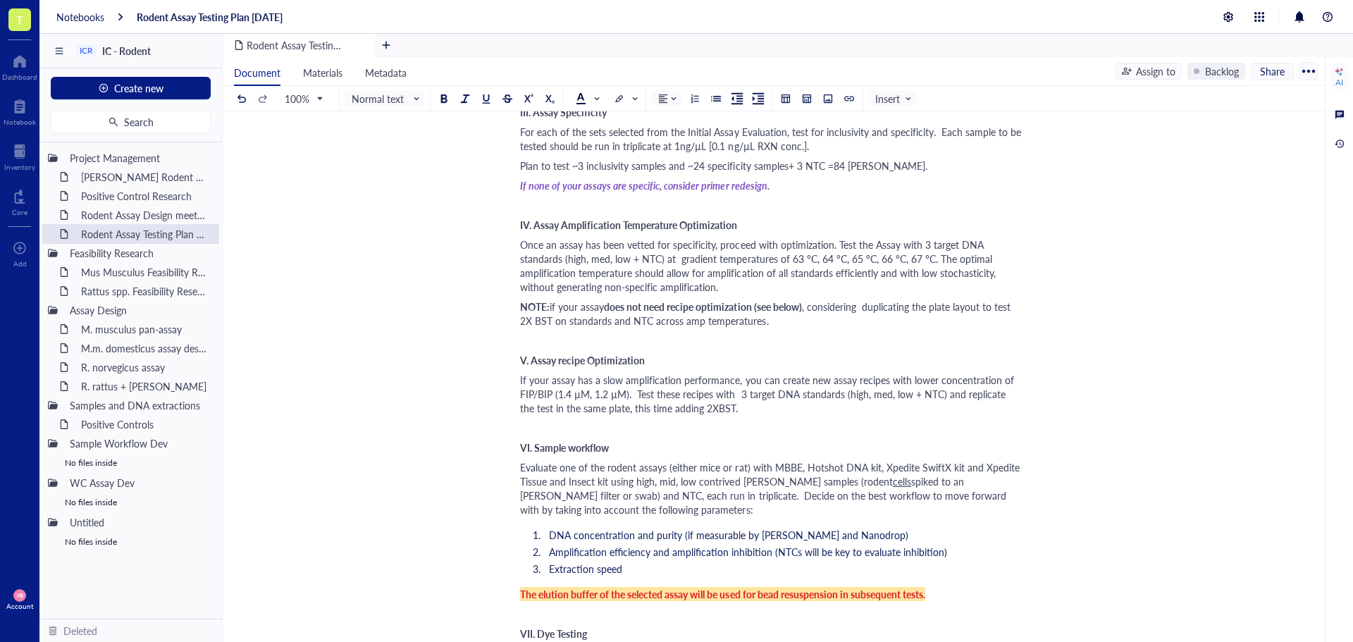
scroll to position [564, 0]
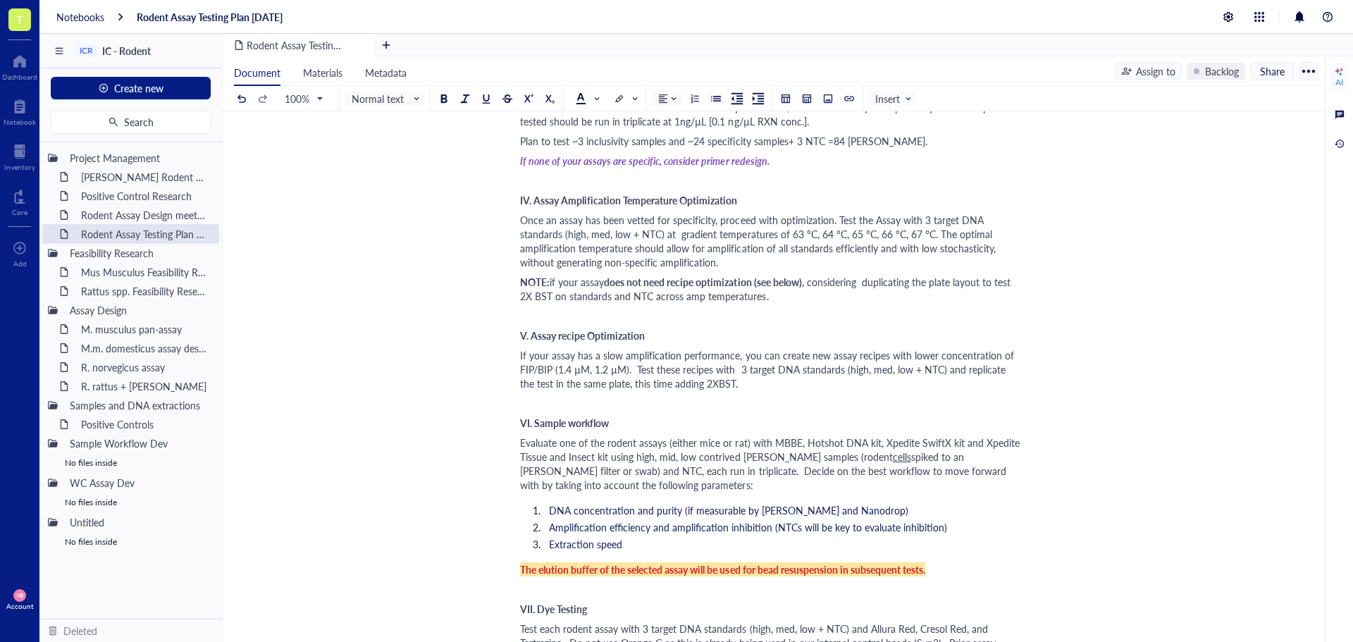
click at [722, 385] on span "If your assay has a slow amplification performance, you can create new assay re…" at bounding box center [768, 369] width 497 height 42
click at [637, 368] on span "If your assay has a slow amplification performance, you can create new assay re…" at bounding box center [768, 369] width 497 height 42
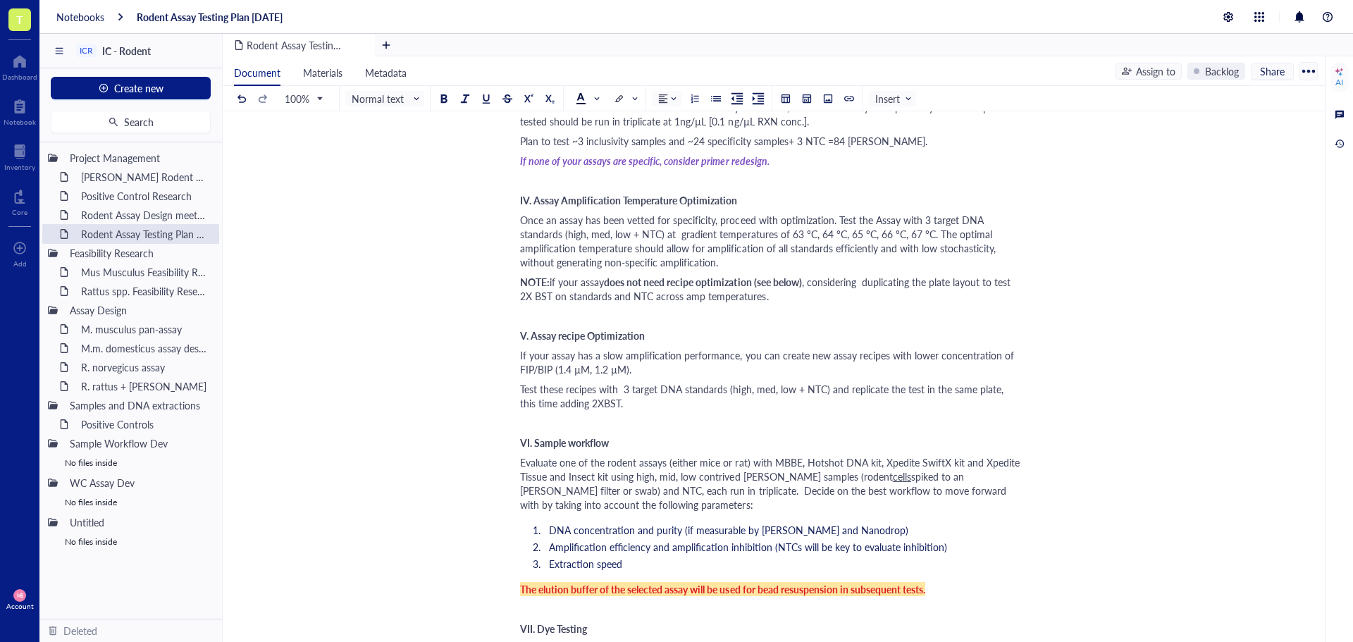
click at [652, 369] on div "If your assay has a slow amplification performance, you can create new assay re…" at bounding box center [771, 362] width 502 height 28
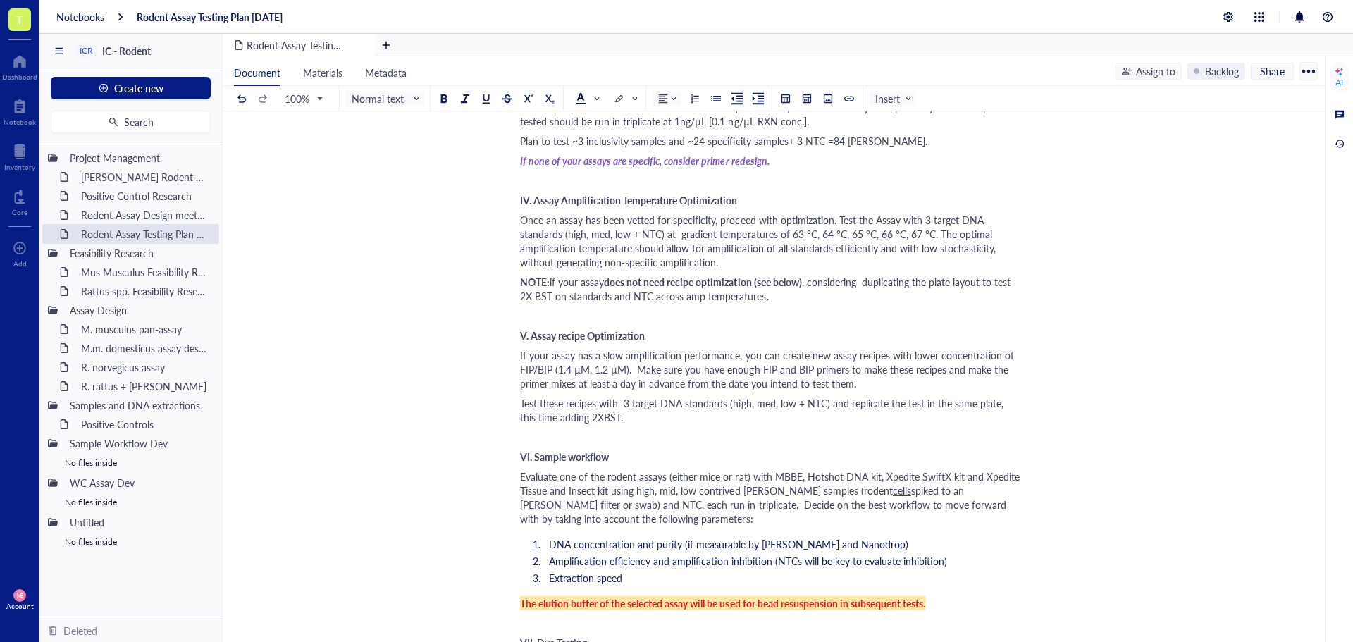
click at [568, 408] on span "Test these recipes with 3 target DNA standards (high, med, low + NTC) and repli…" at bounding box center [763, 410] width 486 height 28
click at [645, 404] on span "Test these new recipes with 3 target DNA standards (high, med, low + NTC) and r…" at bounding box center [760, 410] width 481 height 28
click at [648, 419] on div "Test these new recipes with 3 target DNA standards (high, med, low + NTC) and r…" at bounding box center [771, 410] width 502 height 28
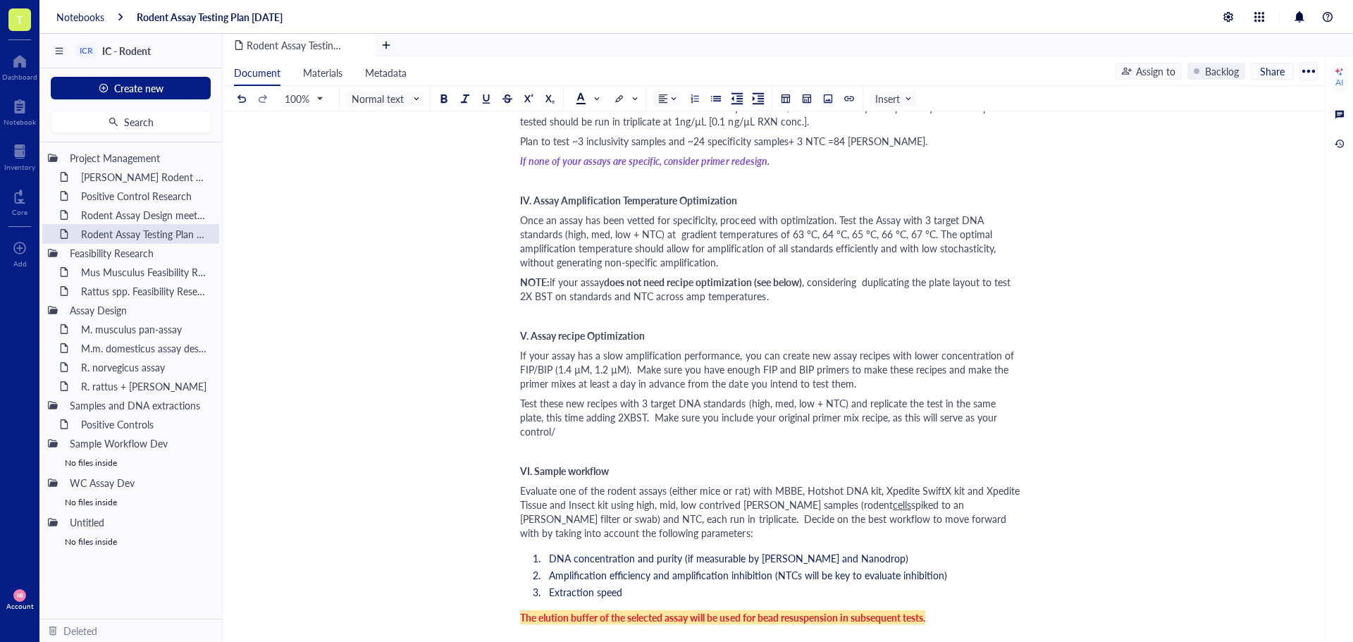
click at [1008, 416] on div "Test these new recipes with 3 target DNA standards (high, med, low + NTC) and r…" at bounding box center [771, 417] width 502 height 42
click at [901, 378] on div "If your assay has a slow amplification performance, you can create new assay re…" at bounding box center [771, 369] width 502 height 42
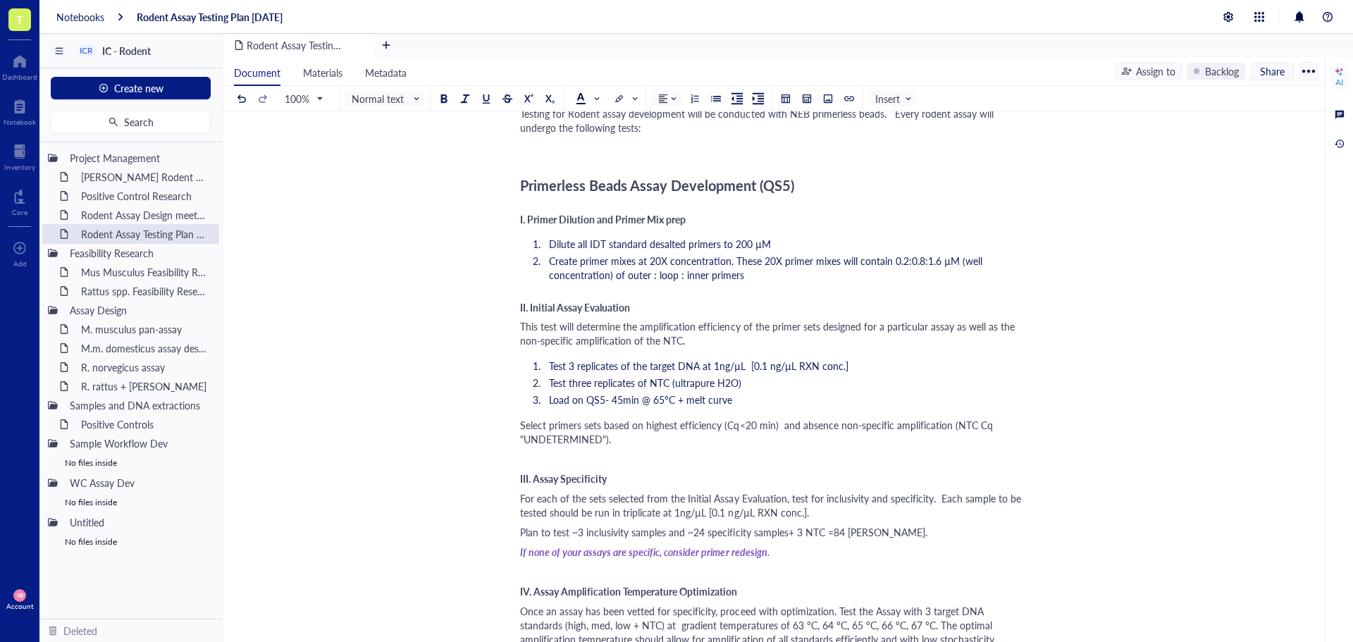
scroll to position [70, 0]
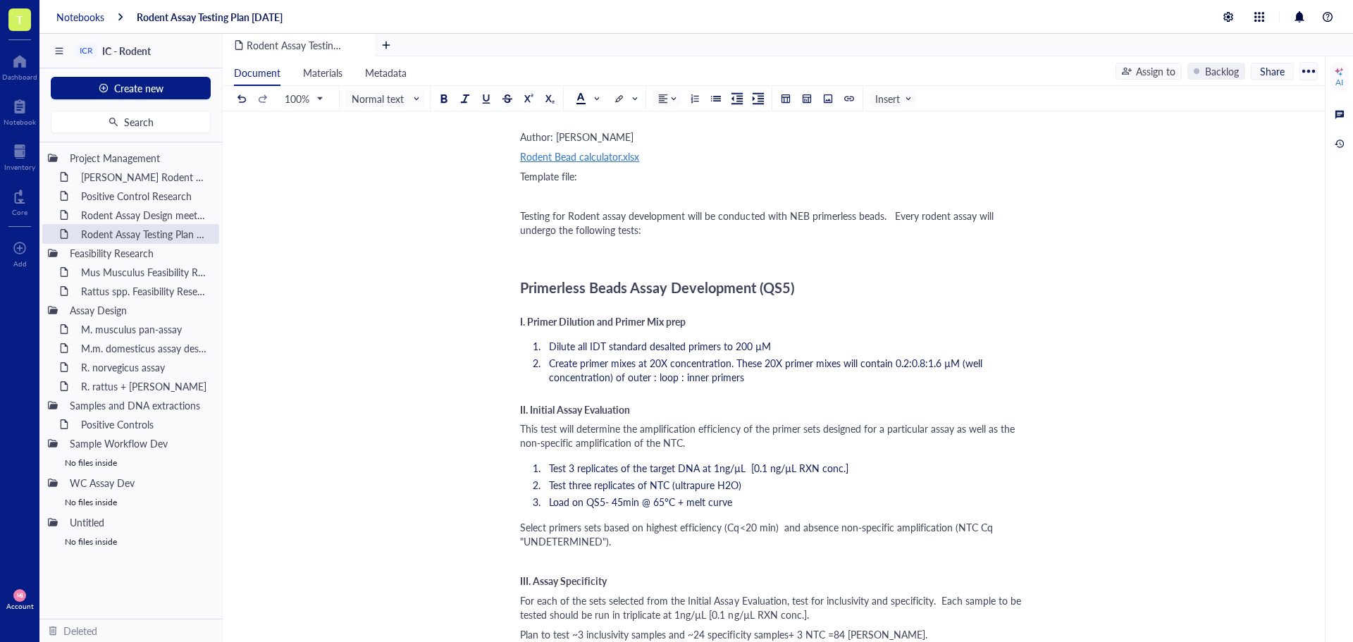
click at [59, 15] on div "Notebooks" at bounding box center [80, 17] width 48 height 13
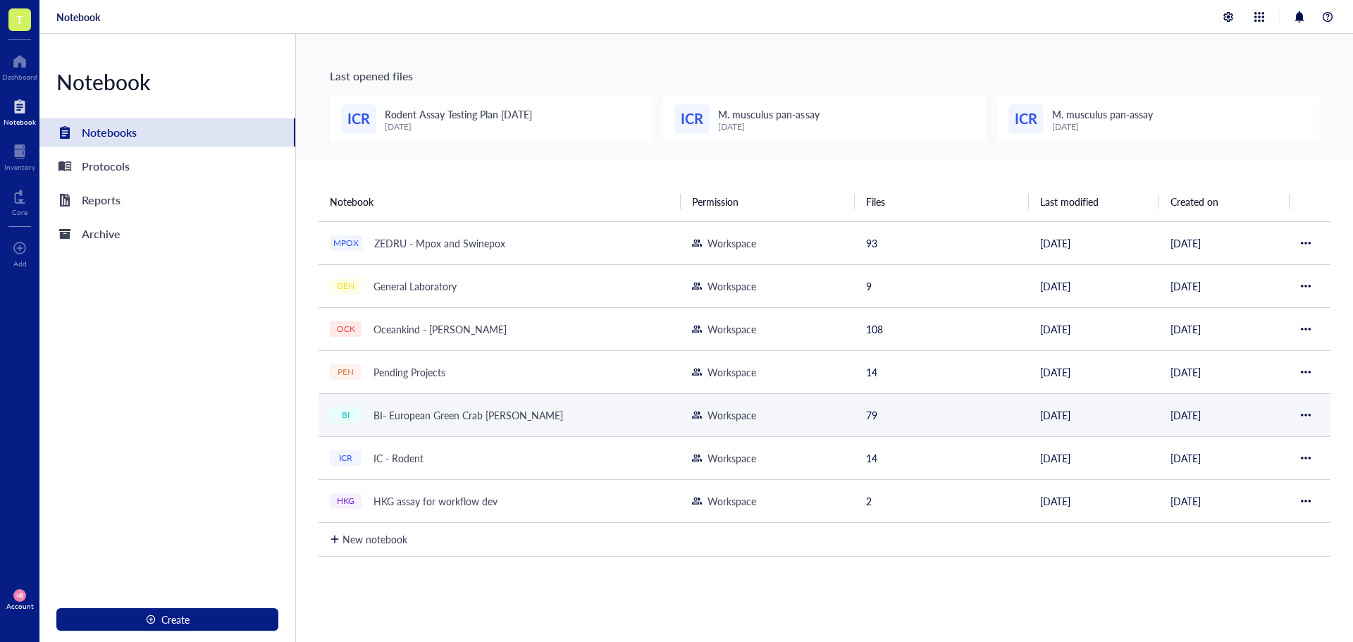
click at [428, 417] on div "BI- European Green Crab [PERSON_NAME]" at bounding box center [468, 415] width 202 height 20
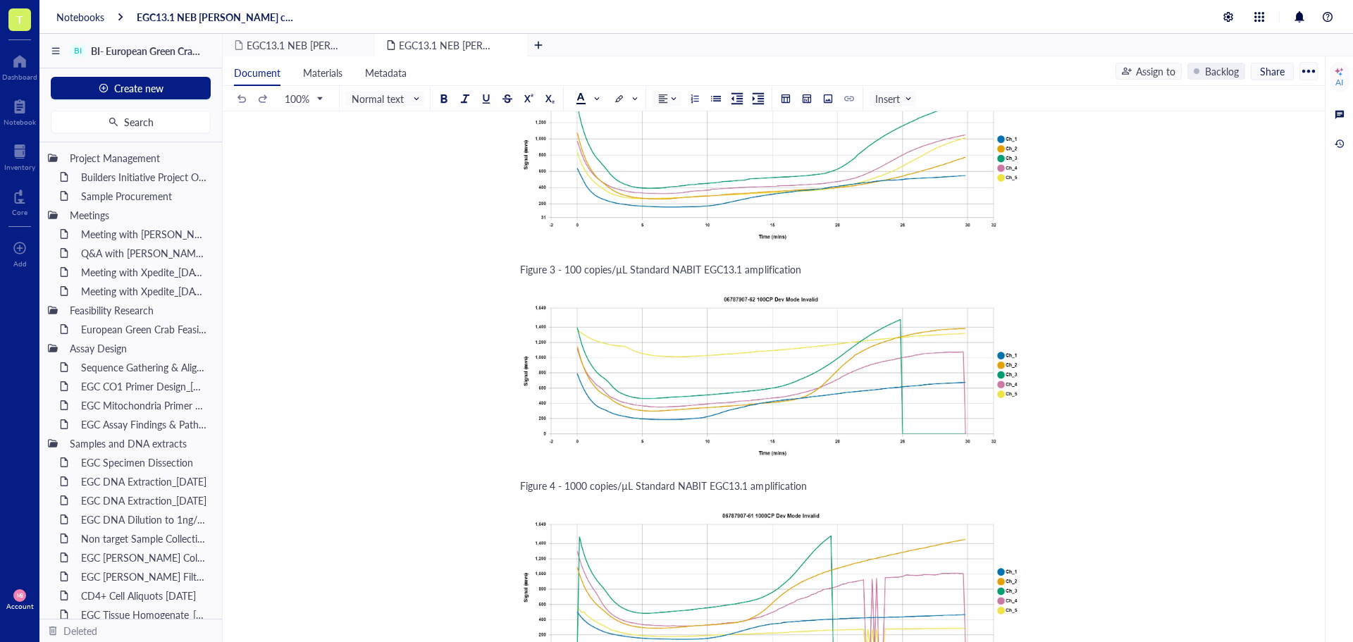
scroll to position [2043, 0]
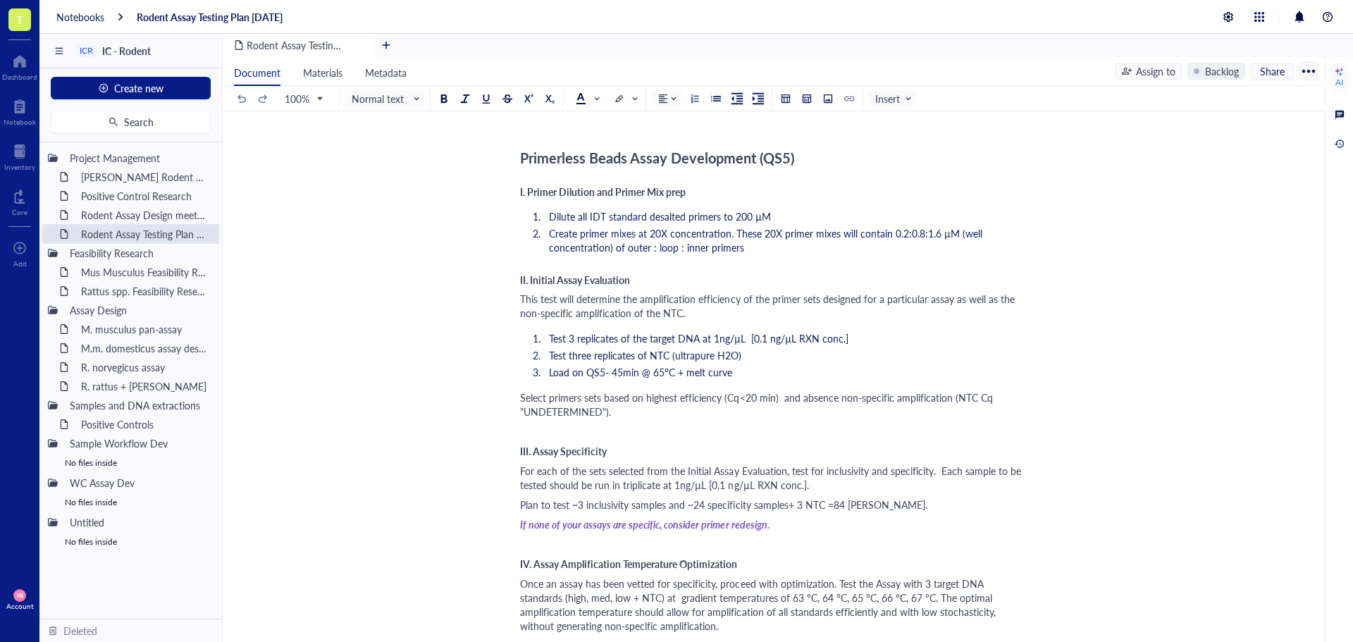
scroll to position [211, 0]
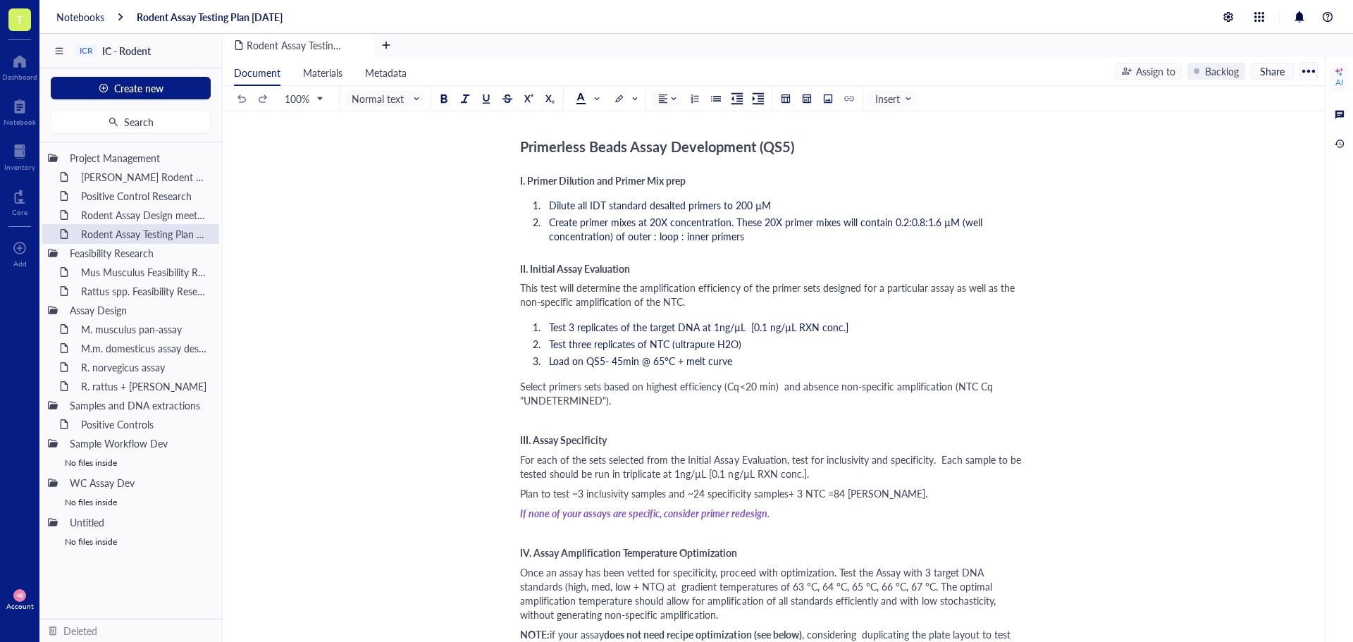
click at [938, 491] on div "Plan to test ~3 inclusivity samples and ~24 specificity samples+ 3 NTC =84 [PER…" at bounding box center [771, 493] width 502 height 14
drag, startPoint x: 775, startPoint y: 512, endPoint x: 514, endPoint y: 519, distance: 260.8
click at [94, 18] on div "Notebooks" at bounding box center [80, 17] width 48 height 13
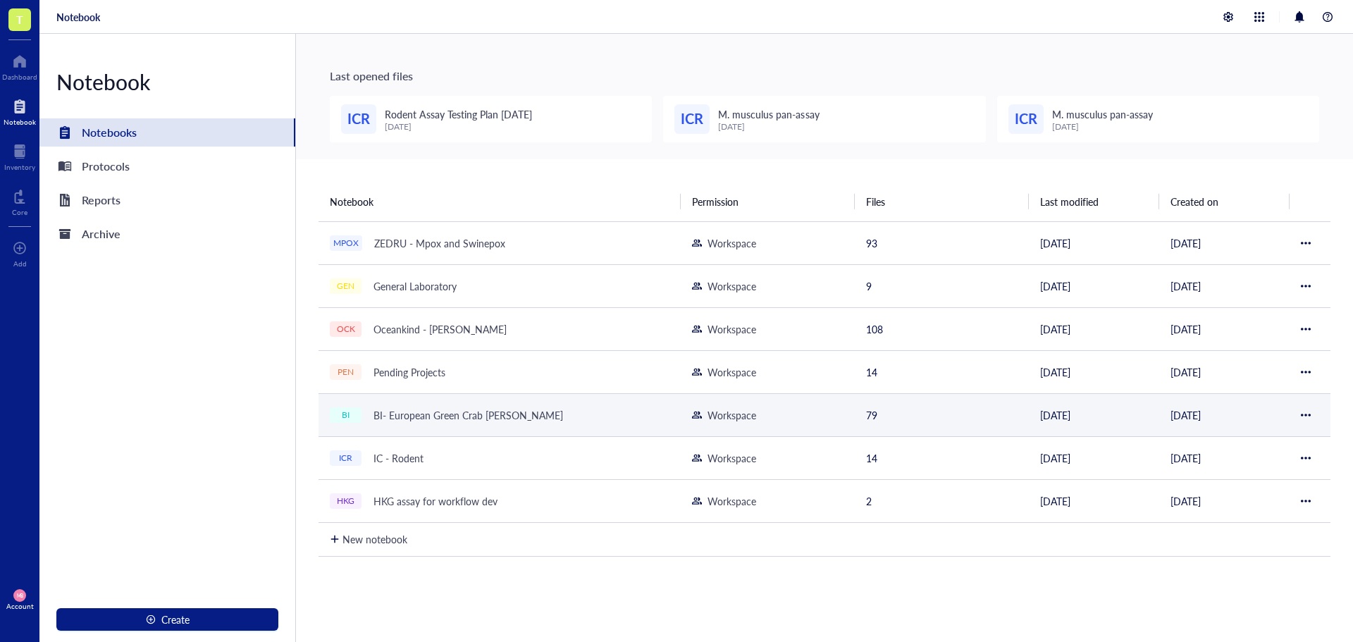
click at [400, 421] on div "BI- European Green Crab [PERSON_NAME]" at bounding box center [468, 415] width 202 height 20
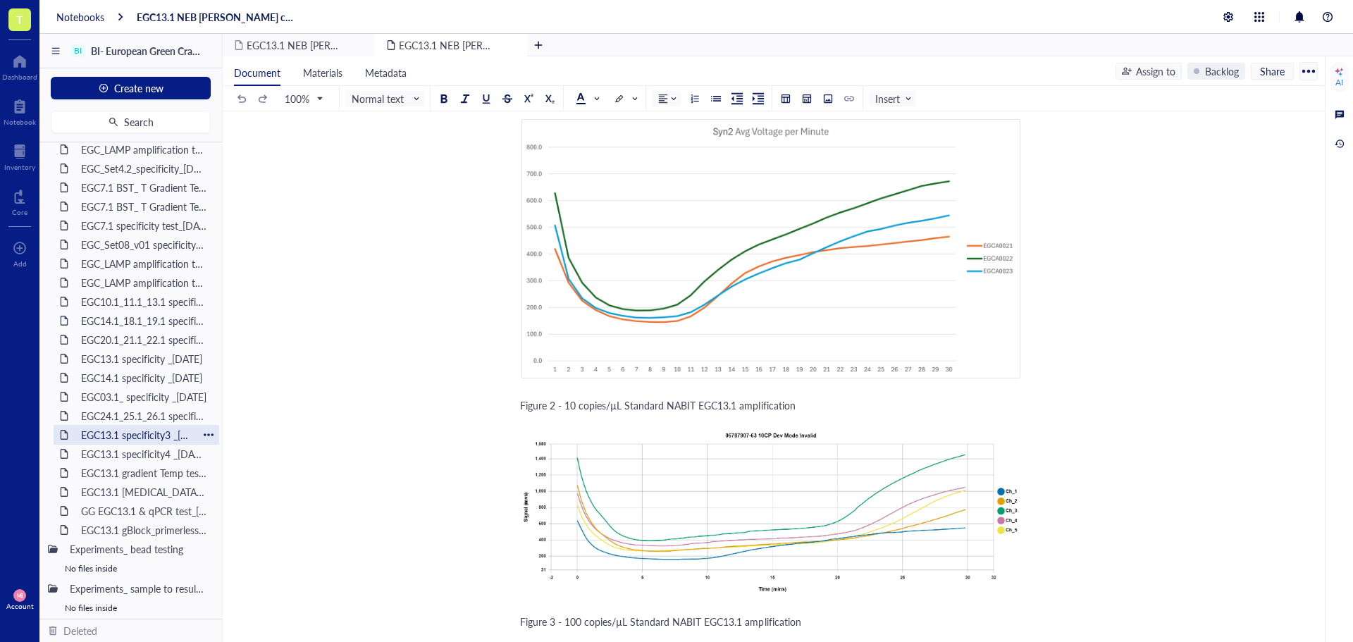
scroll to position [1190, 0]
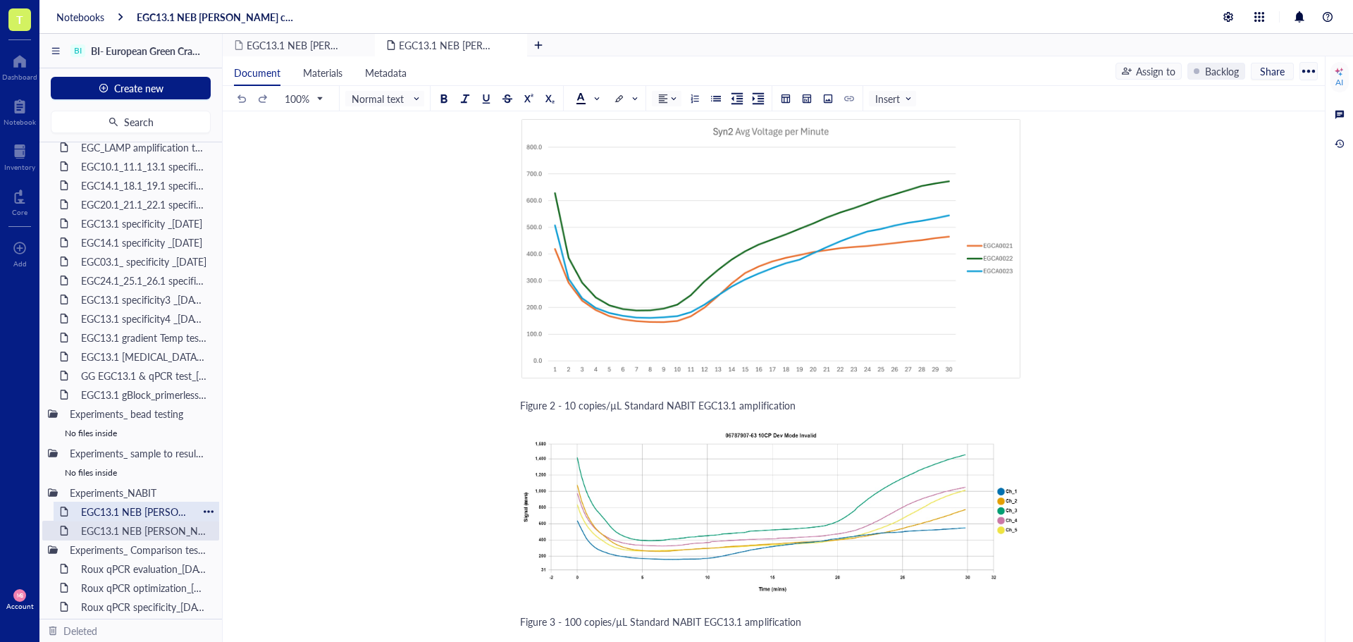
click at [128, 506] on div "EGC13.1 NEB [PERSON_NAME] cartridge test_[DATE]" at bounding box center [136, 512] width 123 height 20
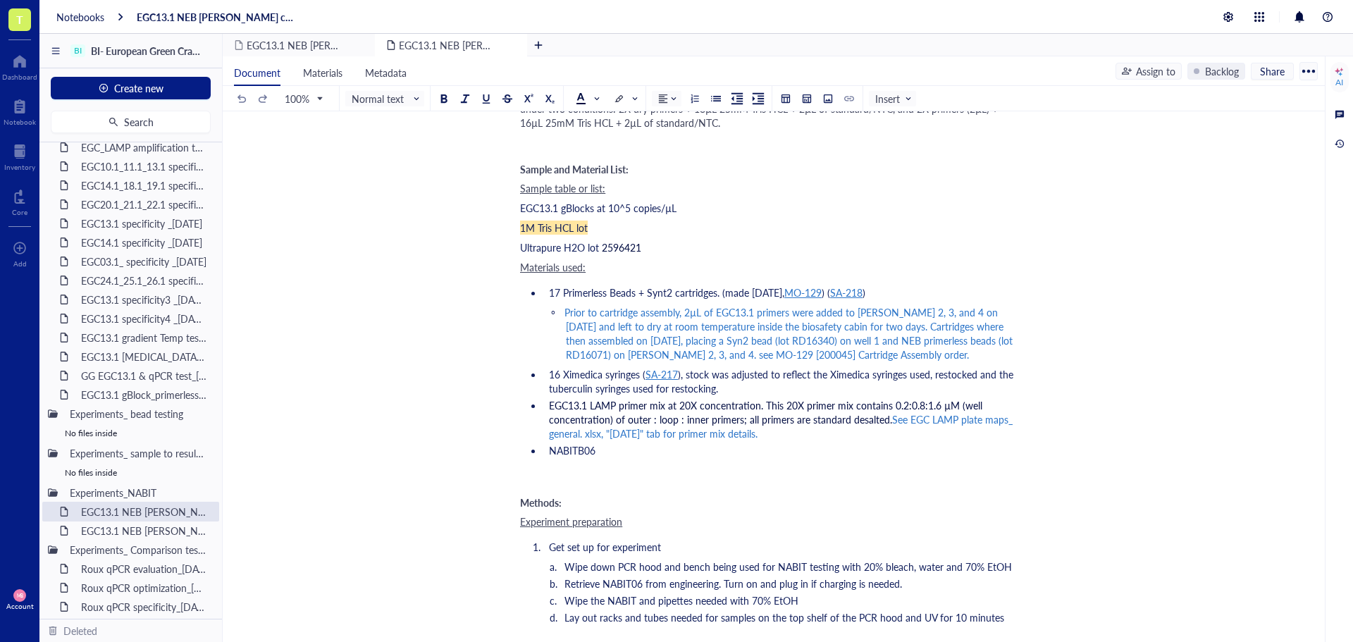
scroll to position [705, 0]
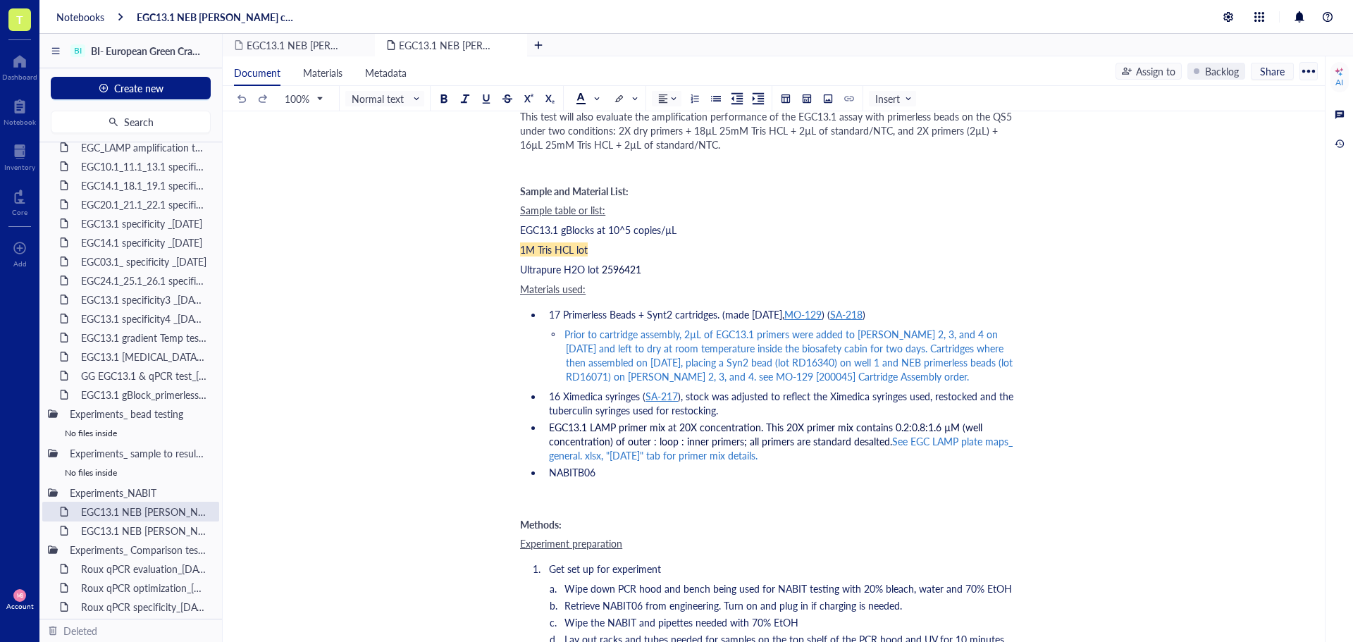
click at [984, 291] on div "Materials used:" at bounding box center [771, 289] width 502 height 14
click at [151, 530] on div "EGC13.1 NEB [PERSON_NAME] cartridge test2_11OCT25" at bounding box center [136, 531] width 123 height 20
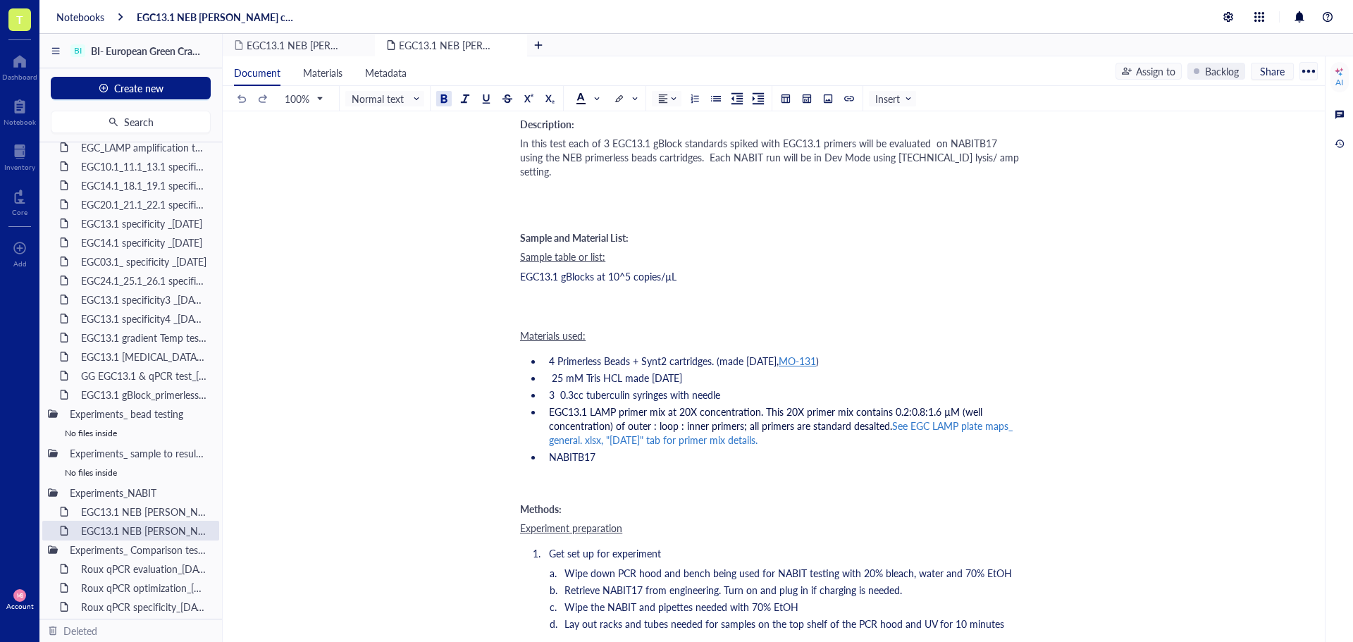
scroll to position [493, 0]
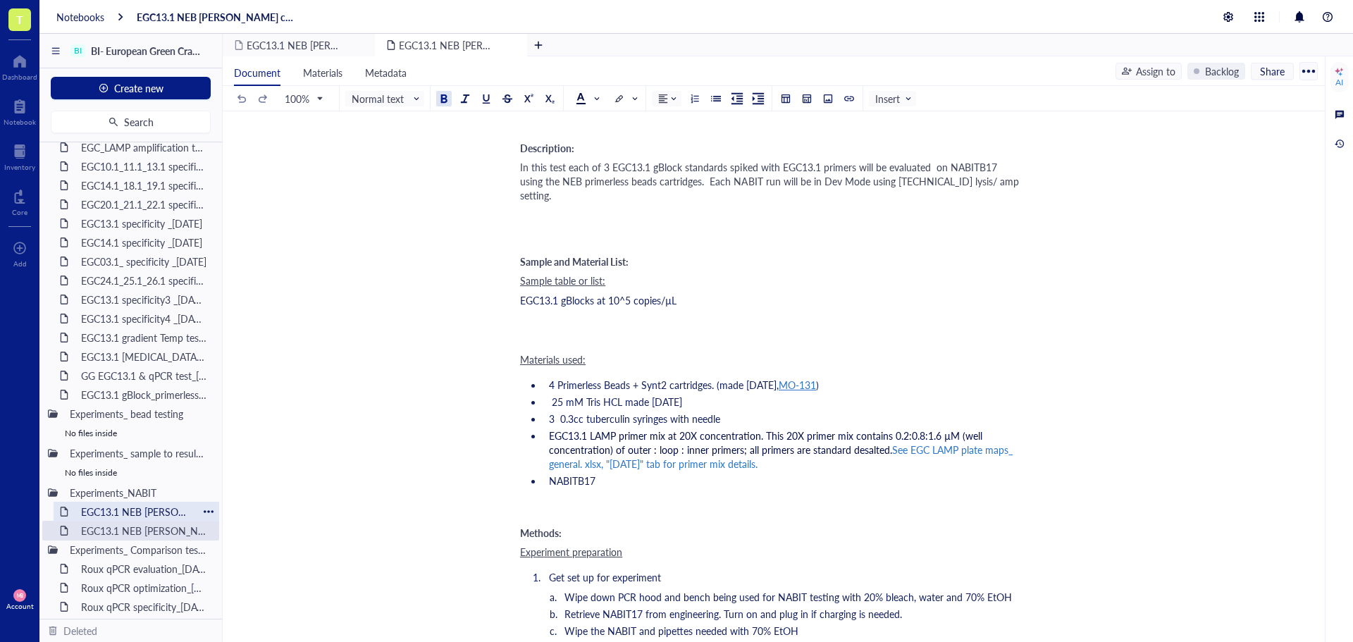
click at [123, 508] on div "EGC13.1 NEB [PERSON_NAME] cartridge test_[DATE]" at bounding box center [136, 512] width 123 height 20
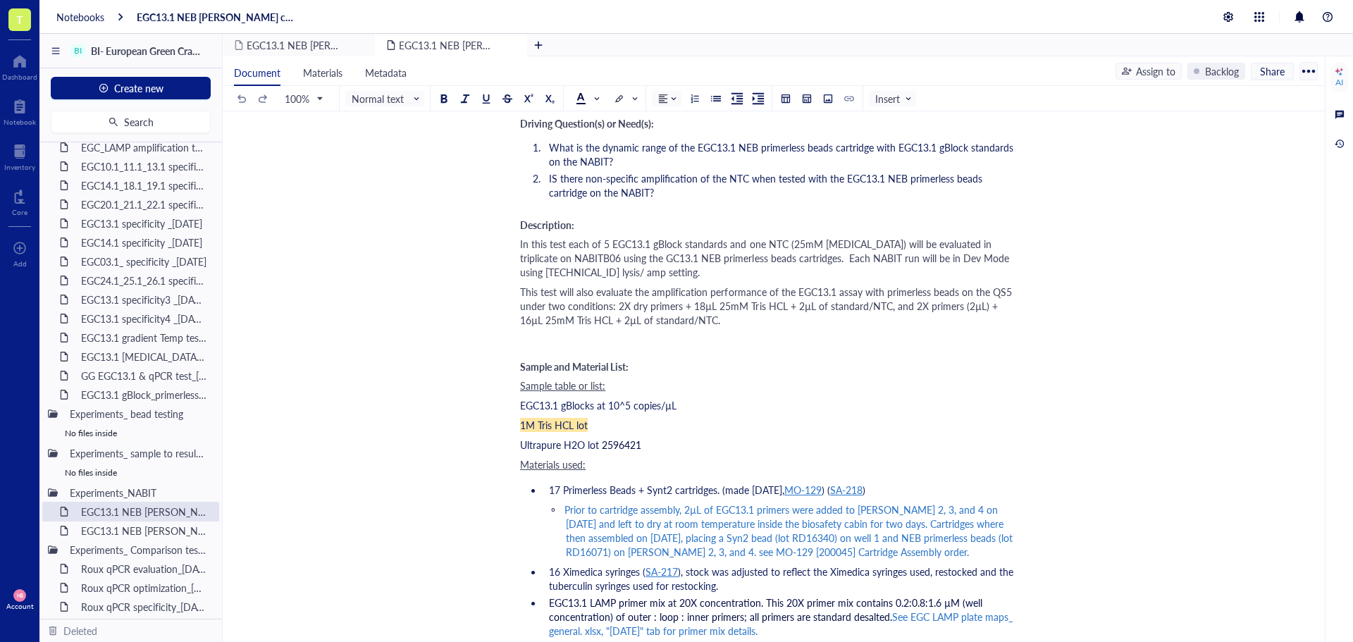
scroll to position [564, 0]
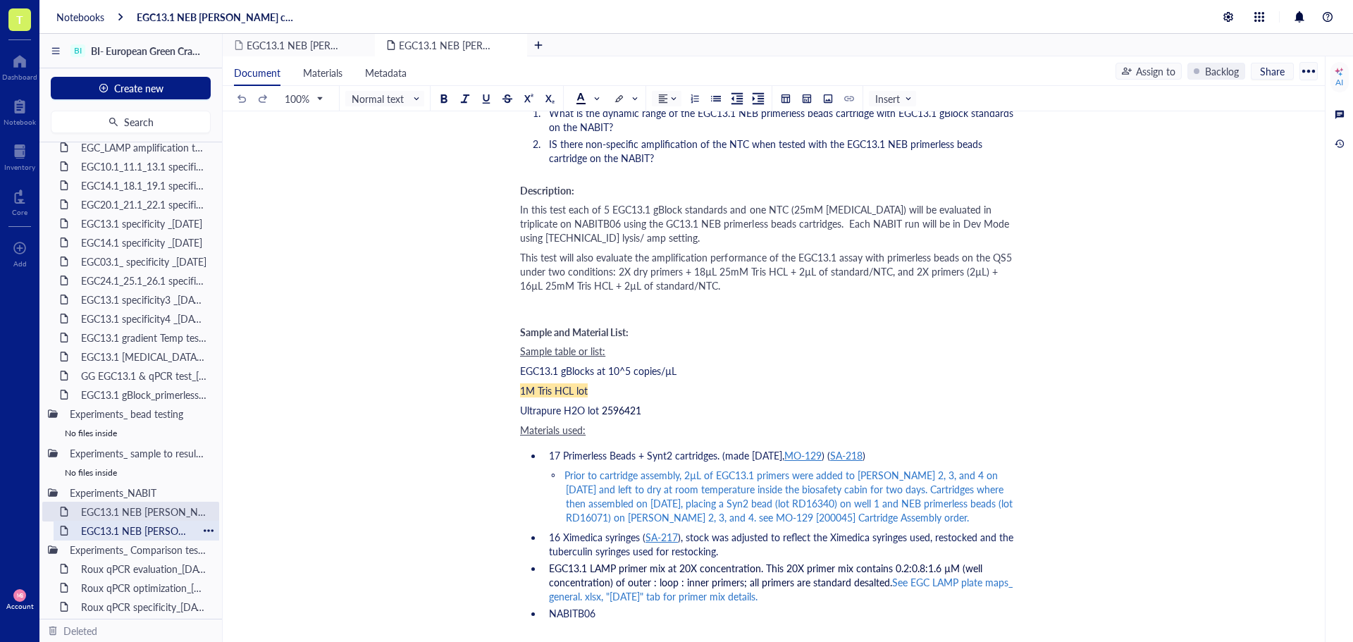
click at [120, 528] on div "EGC13.1 NEB [PERSON_NAME] cartridge test2_11OCT25" at bounding box center [136, 531] width 123 height 20
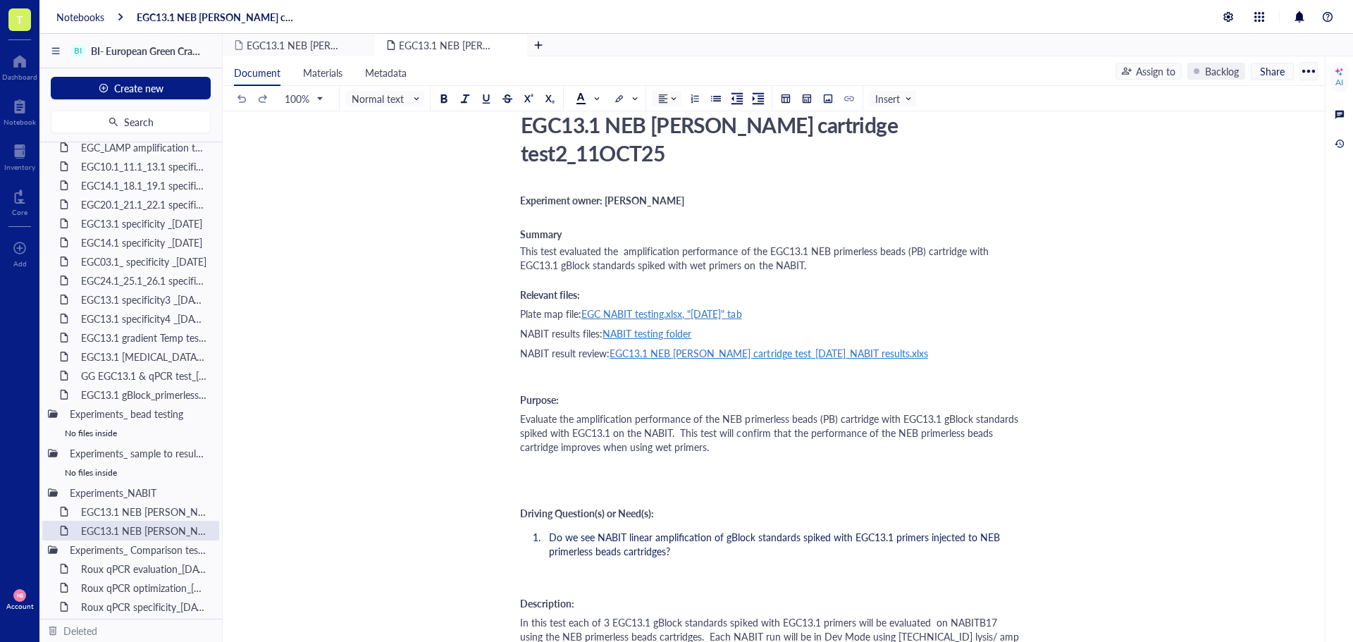
scroll to position [70, 0]
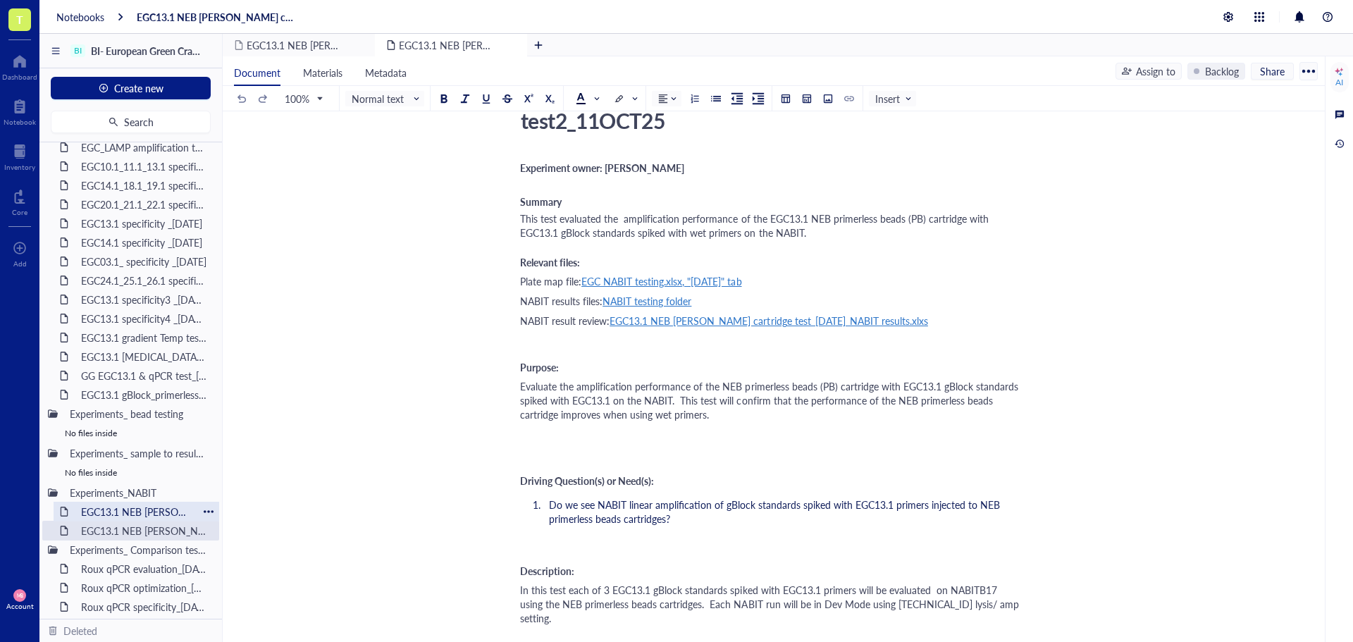
click at [144, 513] on div "EGC13.1 NEB [PERSON_NAME] cartridge test_[DATE]" at bounding box center [136, 512] width 123 height 20
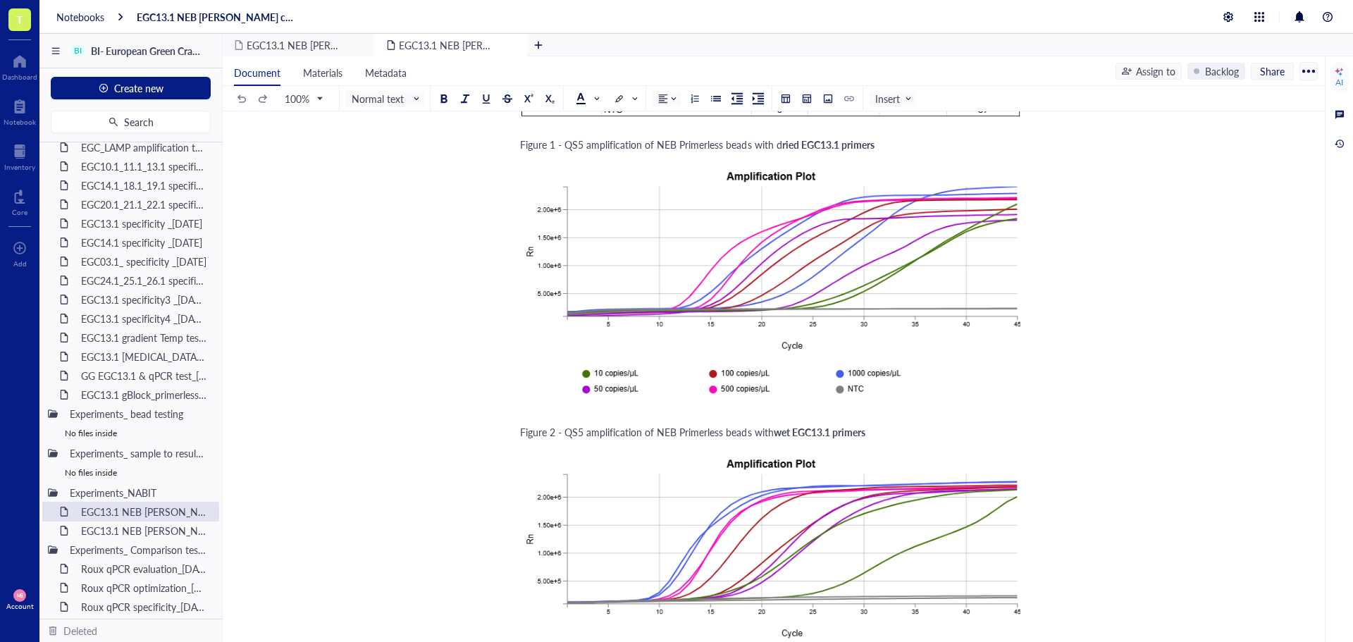
scroll to position [2694, 0]
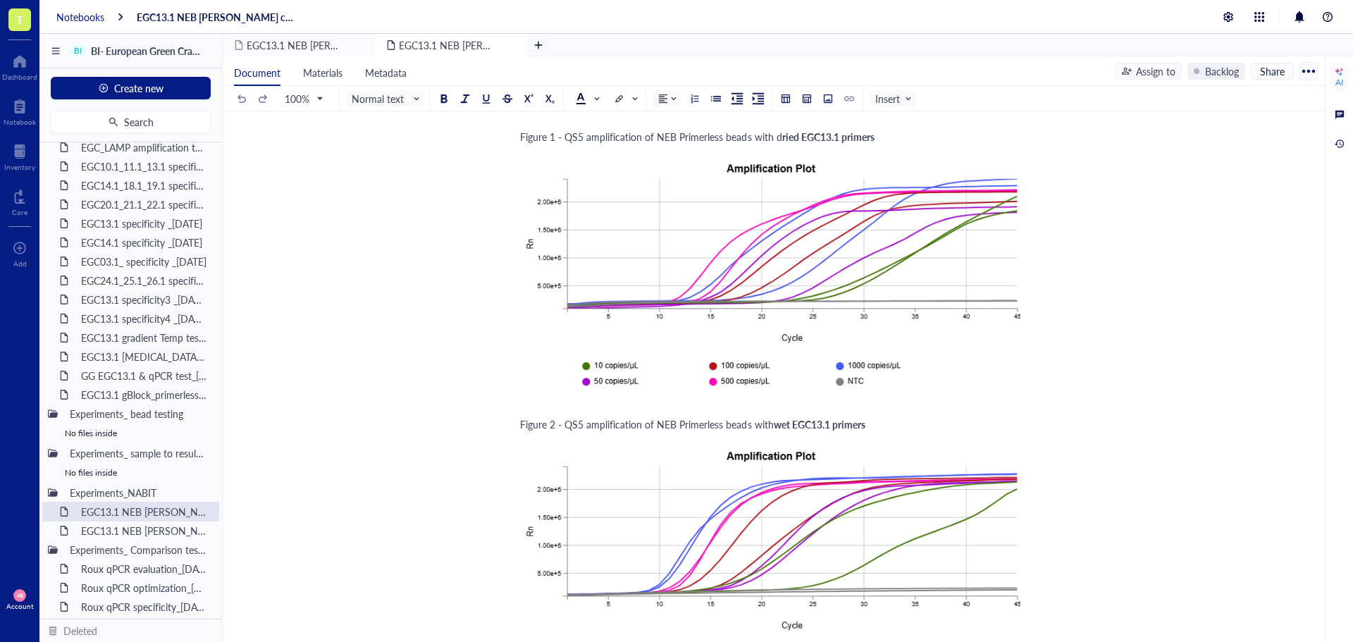
click at [93, 15] on div "Notebooks" at bounding box center [80, 17] width 48 height 13
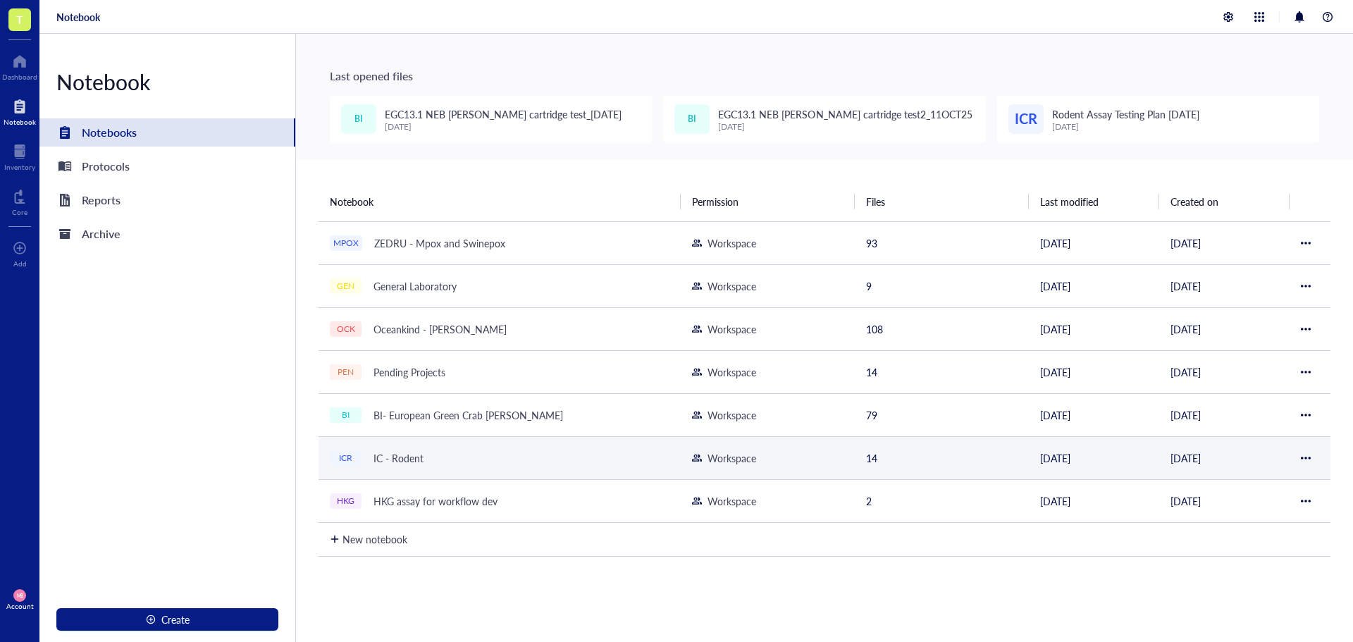
click at [416, 464] on div "IC - Rodent" at bounding box center [398, 458] width 63 height 20
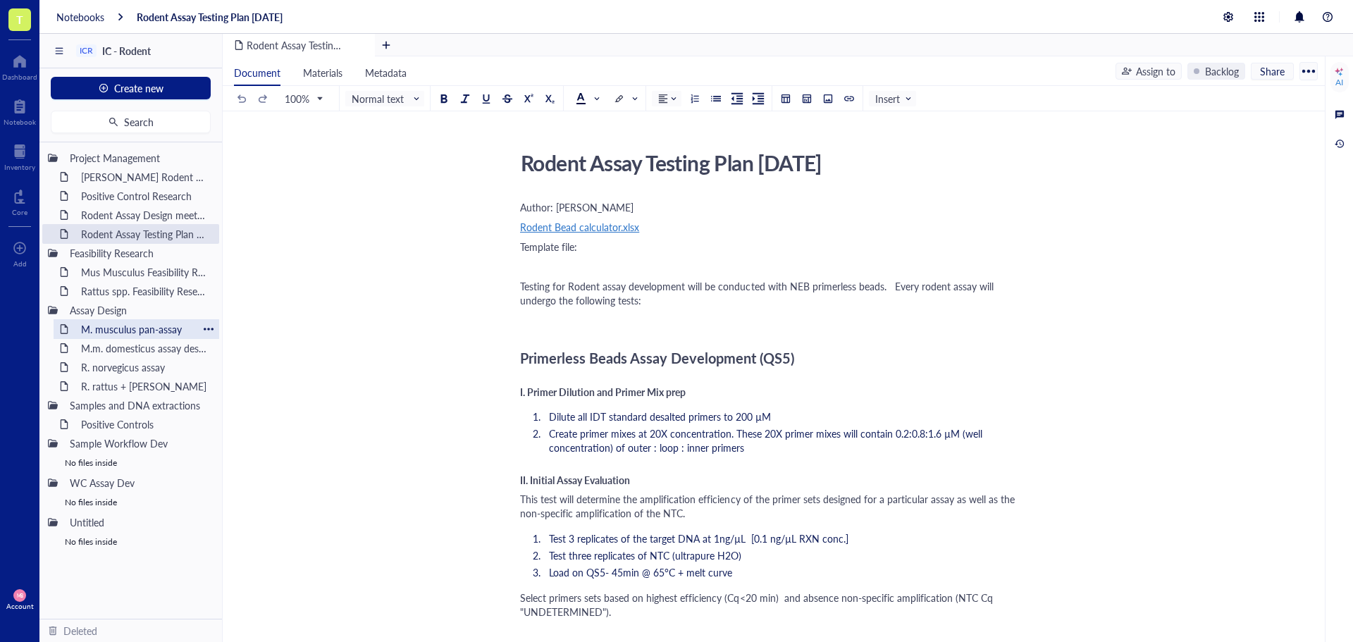
click at [140, 327] on div "M. musculus pan-assay" at bounding box center [136, 329] width 123 height 20
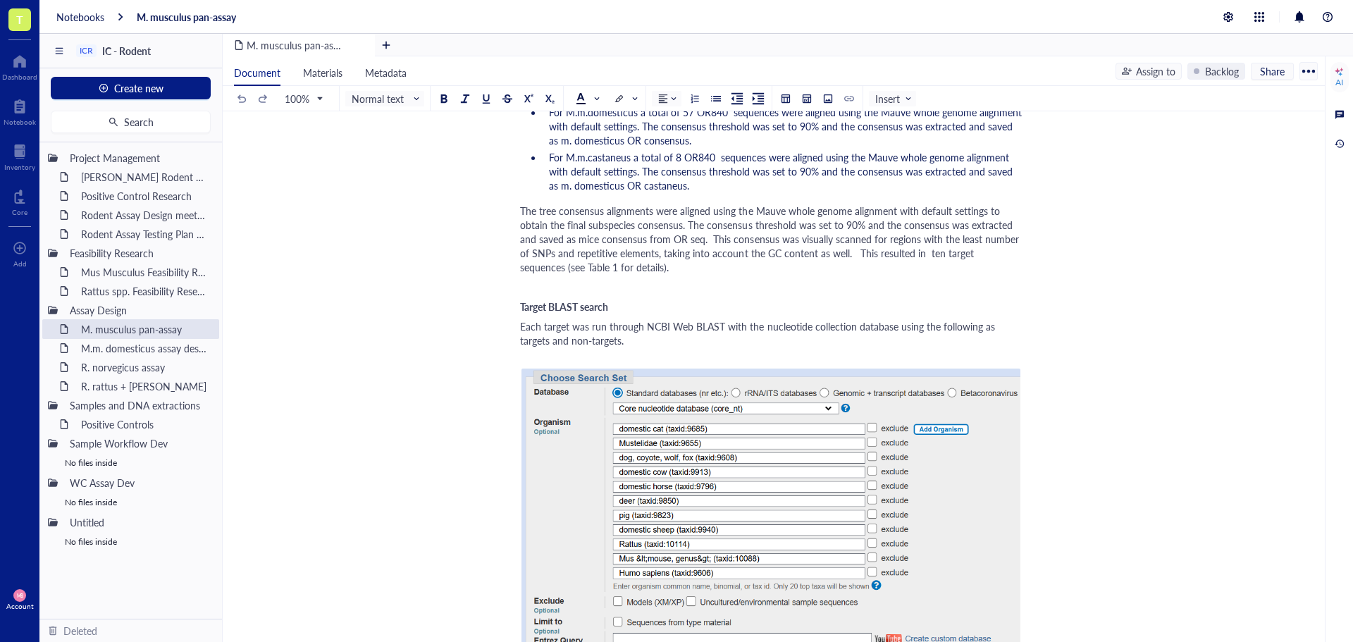
scroll to position [282, 0]
